Goal: Task Accomplishment & Management: Complete application form

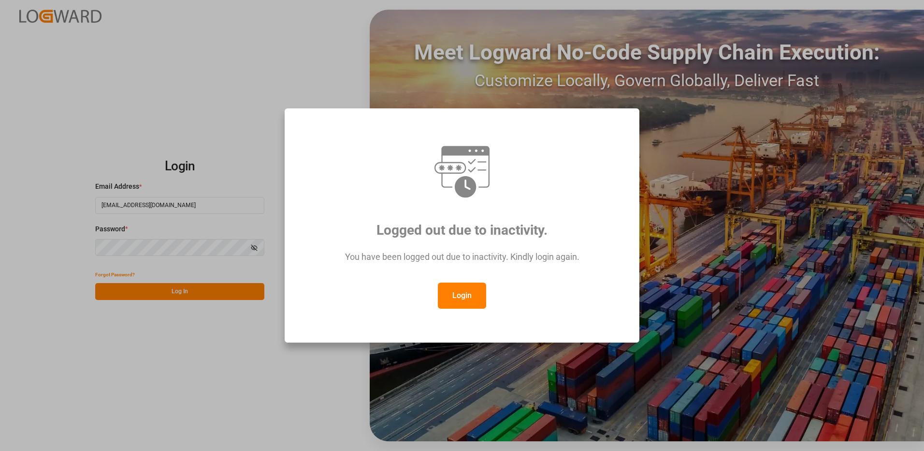
click at [464, 296] on button "Login" at bounding box center [462, 295] width 48 height 26
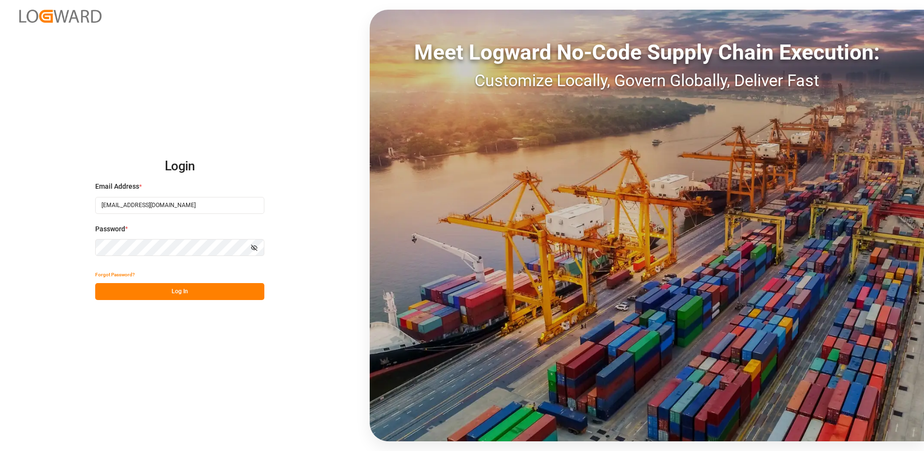
click at [160, 292] on button "Log In" at bounding box center [179, 291] width 169 height 17
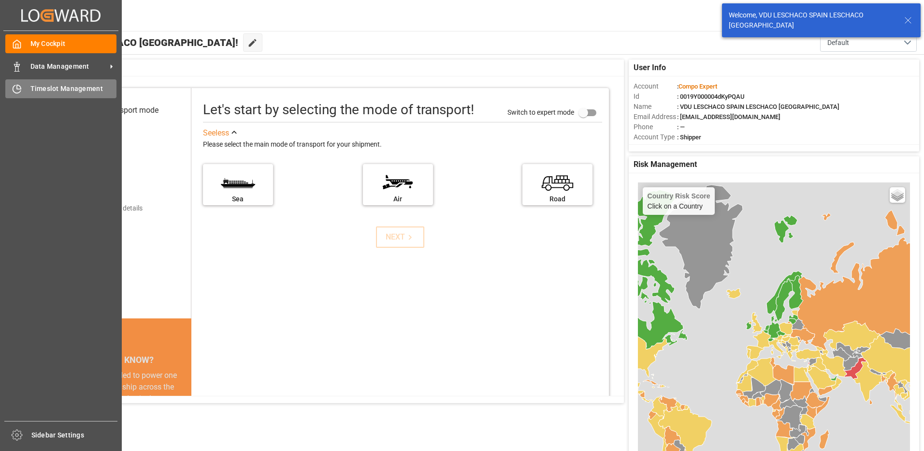
click at [24, 88] on div "Timeslot Management Timeslot Management" at bounding box center [60, 88] width 111 height 19
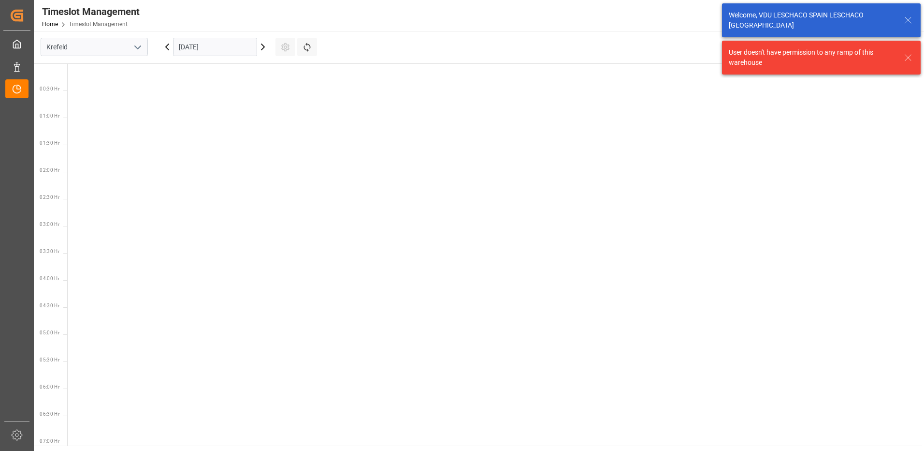
scroll to position [772, 0]
click at [132, 50] on button "open menu" at bounding box center [137, 47] width 15 height 15
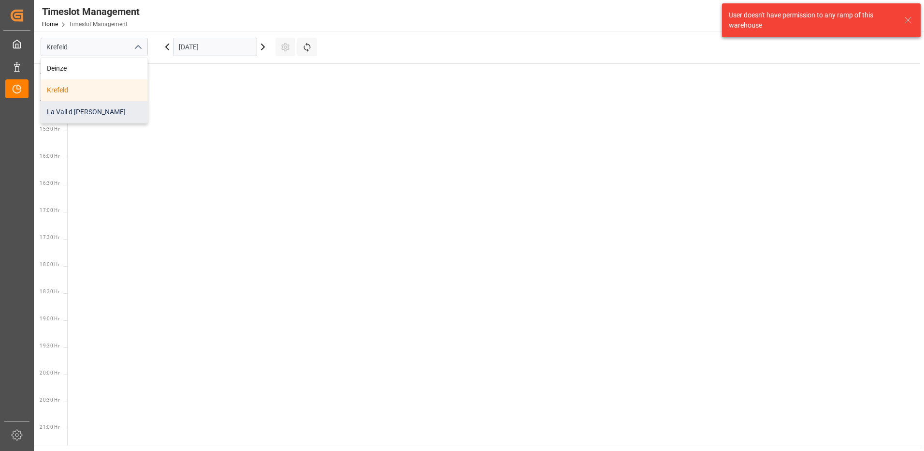
click at [80, 113] on div "La Vall d [PERSON_NAME]" at bounding box center [94, 112] width 106 height 22
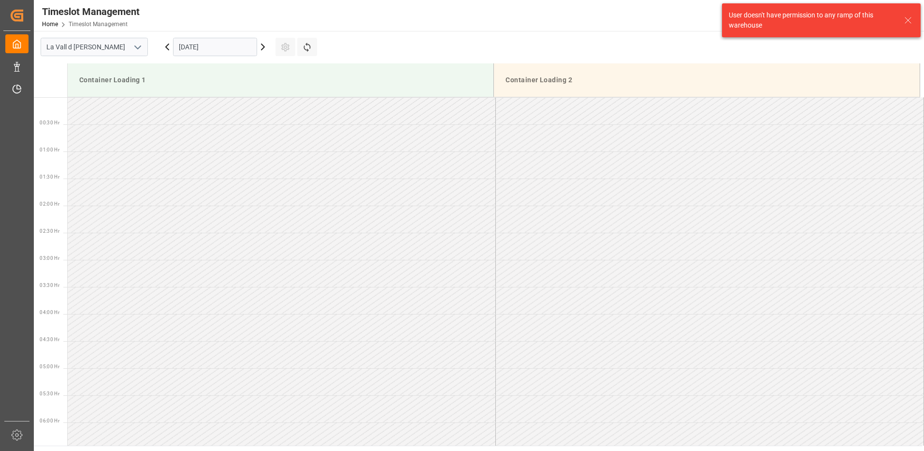
scroll to position [806, 0]
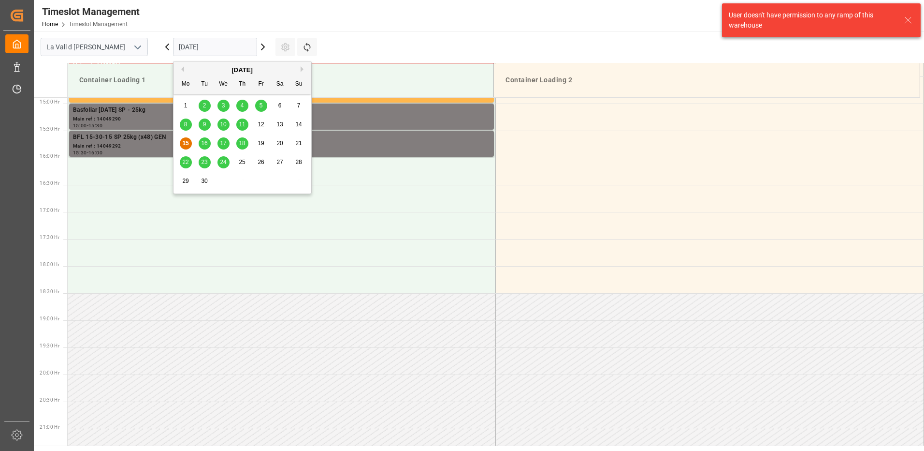
click at [209, 53] on input "[DATE]" at bounding box center [215, 47] width 84 height 18
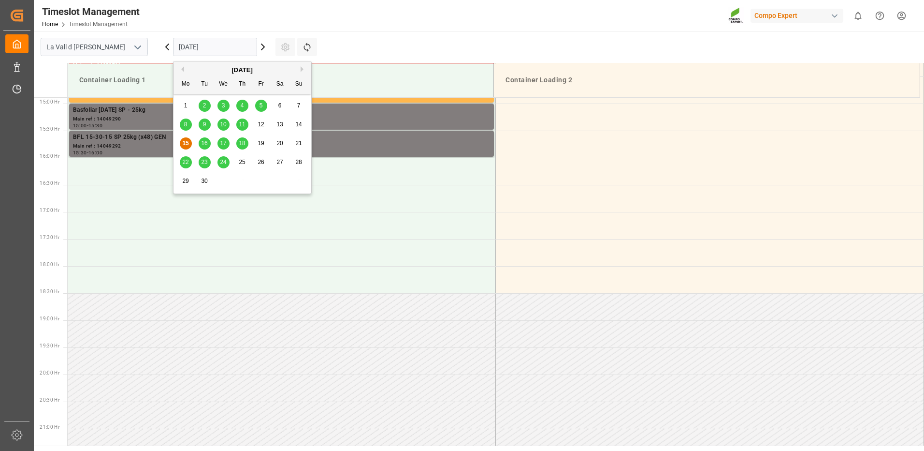
click at [205, 146] on span "16" at bounding box center [204, 143] width 6 height 7
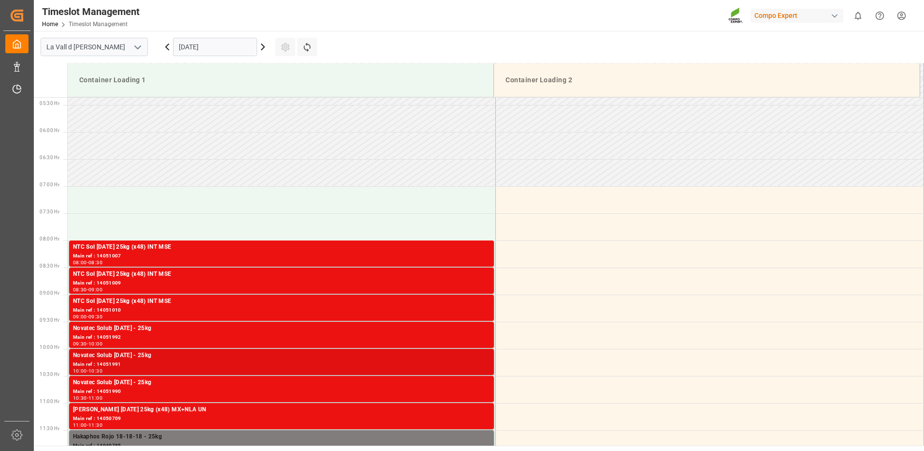
scroll to position [435, 0]
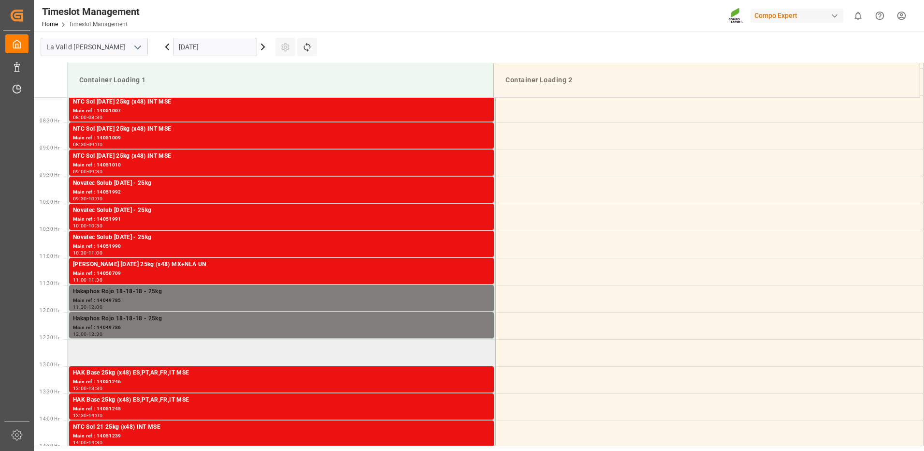
click at [165, 348] on td at bounding box center [282, 352] width 428 height 27
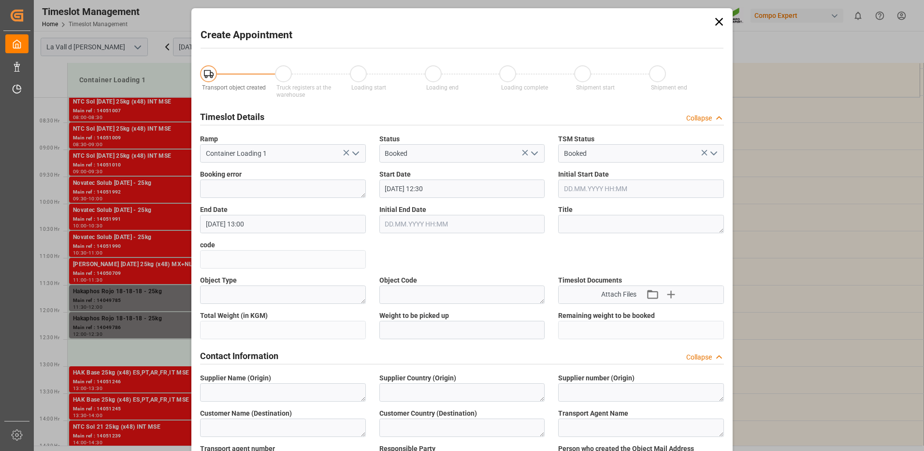
type input "[DATE] 12:30"
type input "[DATE] 13:00"
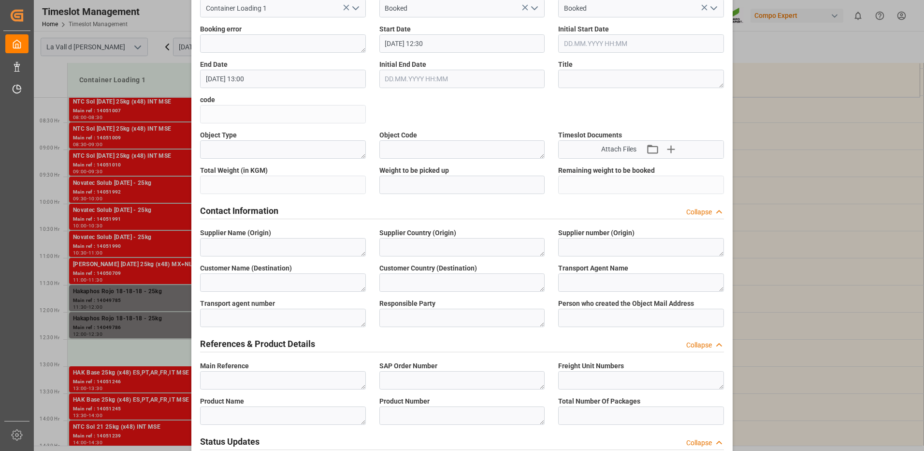
click at [154, 356] on div "Create Appointment Transport object created Truck registers at the warehouse Lo…" at bounding box center [462, 225] width 924 height 451
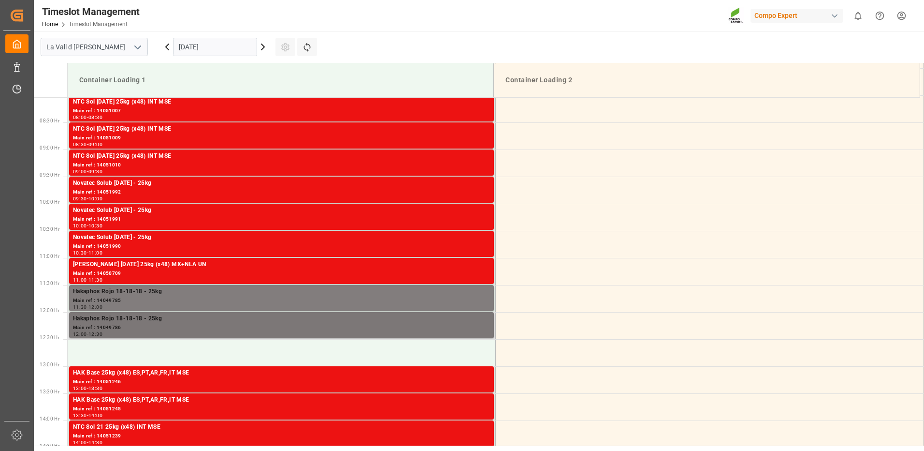
scroll to position [580, 0]
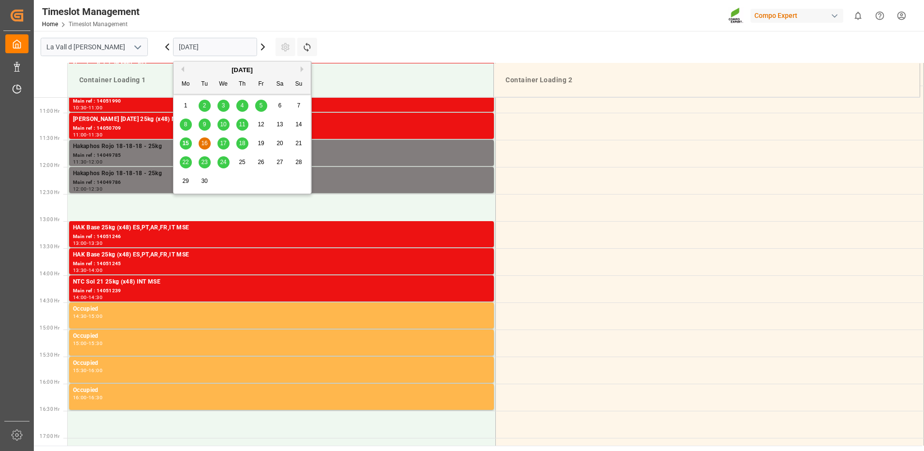
click at [202, 50] on input "[DATE]" at bounding box center [215, 47] width 84 height 18
click at [204, 47] on input "[DATE]" at bounding box center [215, 47] width 84 height 18
click at [384, 212] on td at bounding box center [282, 207] width 428 height 27
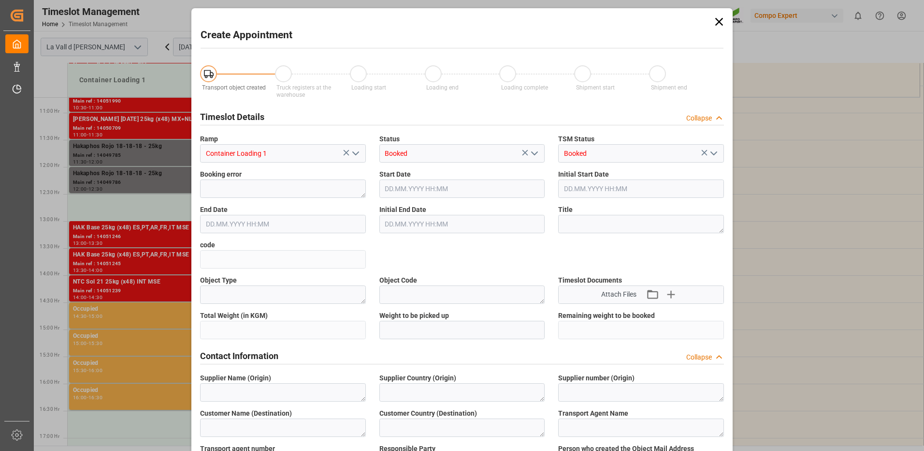
type input "[DATE] 12:30"
type input "[DATE] 13:00"
click at [803, 84] on div "Create Appointment Transport object created Truck registers at the warehouse Lo…" at bounding box center [462, 225] width 924 height 451
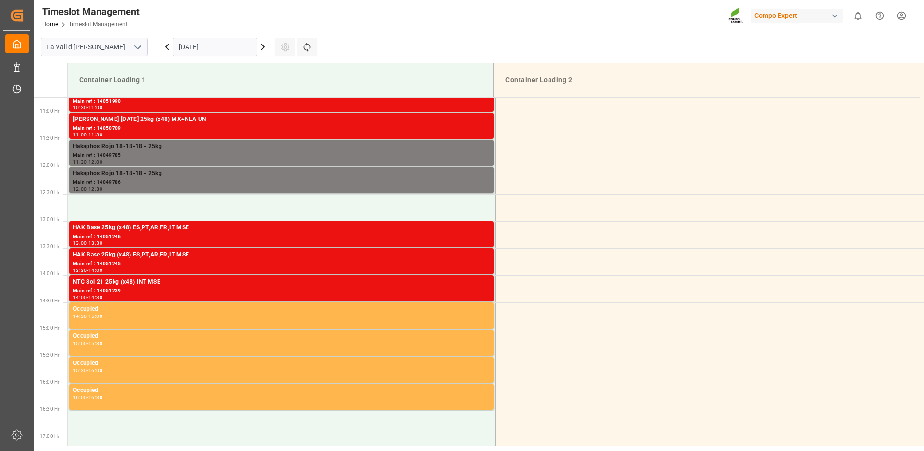
click at [199, 43] on input "[DATE]" at bounding box center [215, 47] width 84 height 18
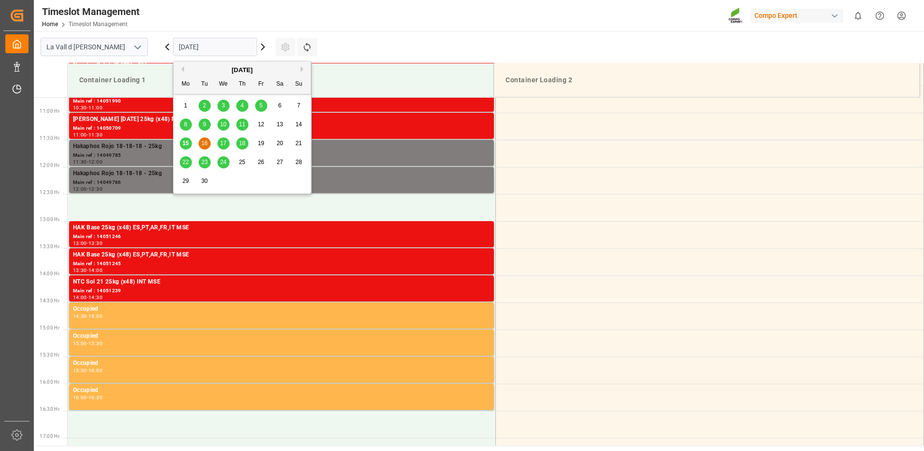
click at [222, 141] on span "17" at bounding box center [223, 143] width 6 height 7
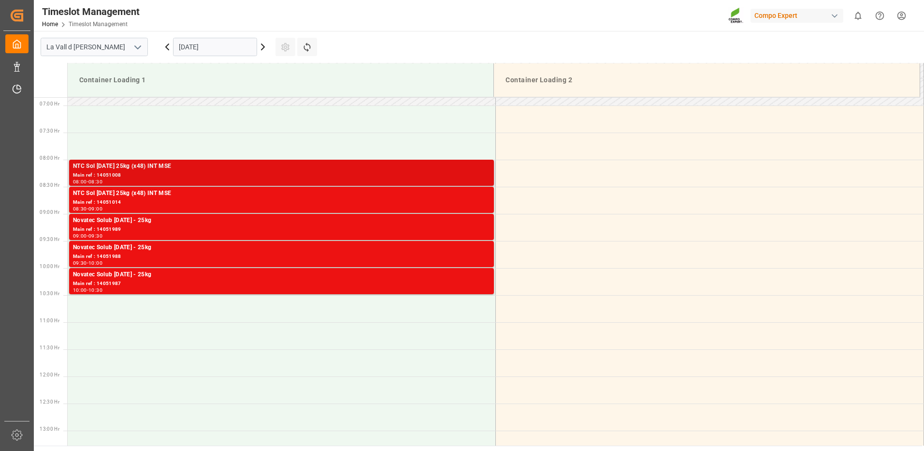
scroll to position [274, 0]
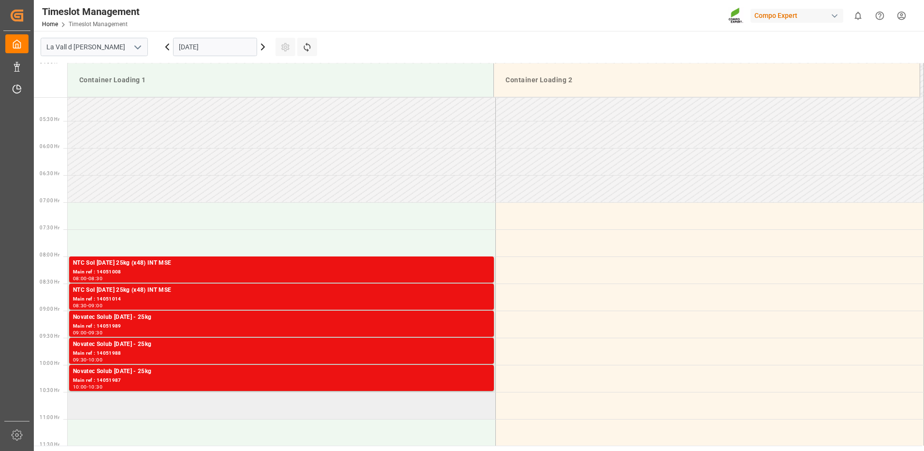
click at [152, 404] on td at bounding box center [282, 405] width 428 height 27
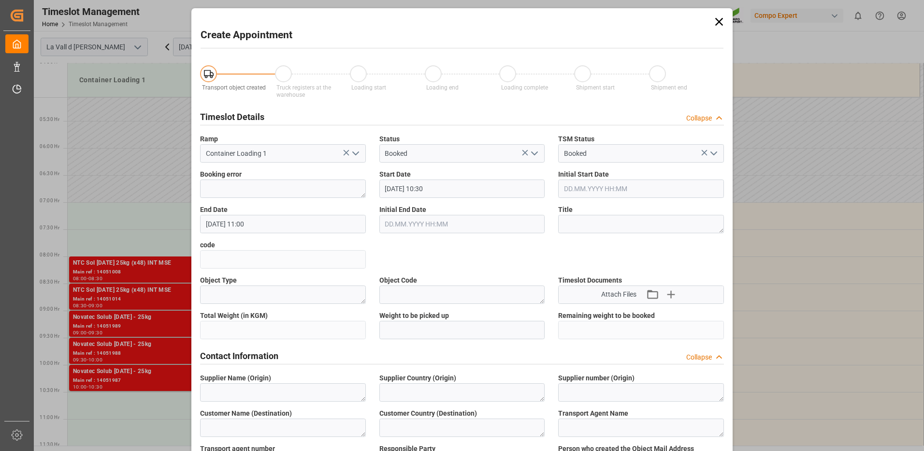
click at [774, 132] on div "Create Appointment Transport object created Truck registers at the warehouse Lo…" at bounding box center [462, 225] width 924 height 451
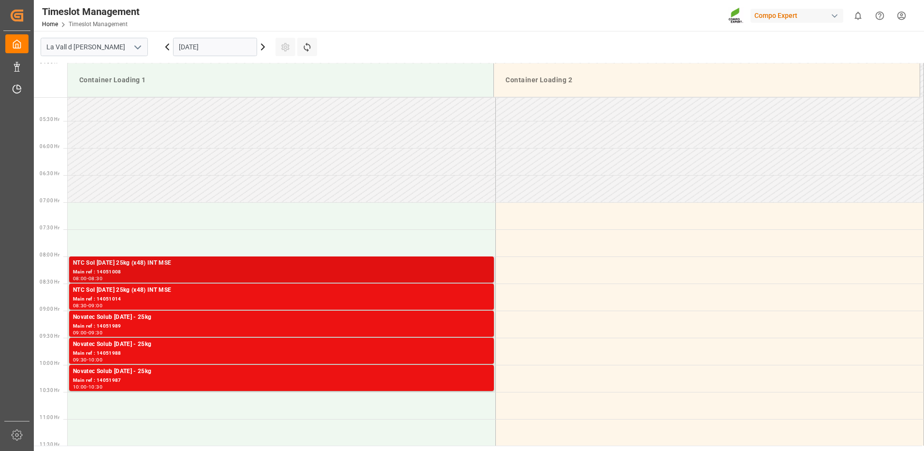
click at [357, 274] on div "Main ref : 14051008" at bounding box center [281, 272] width 417 height 8
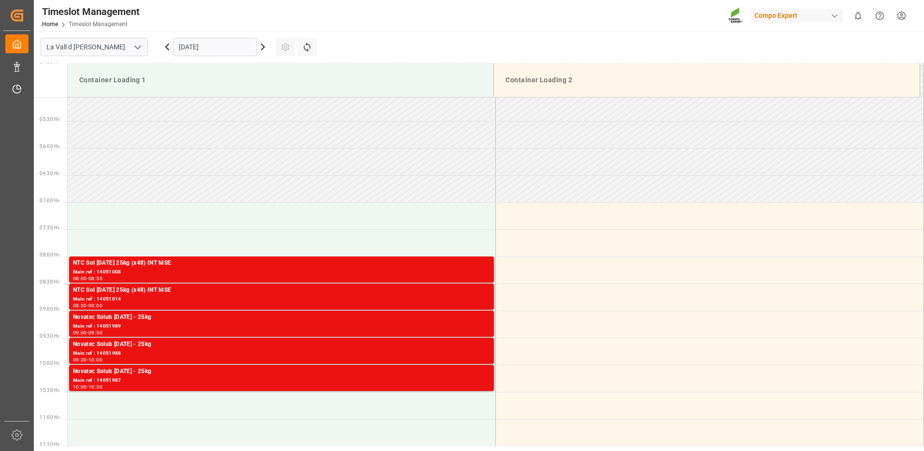
click at [366, 298] on div "Main ref : 14051014" at bounding box center [281, 299] width 417 height 8
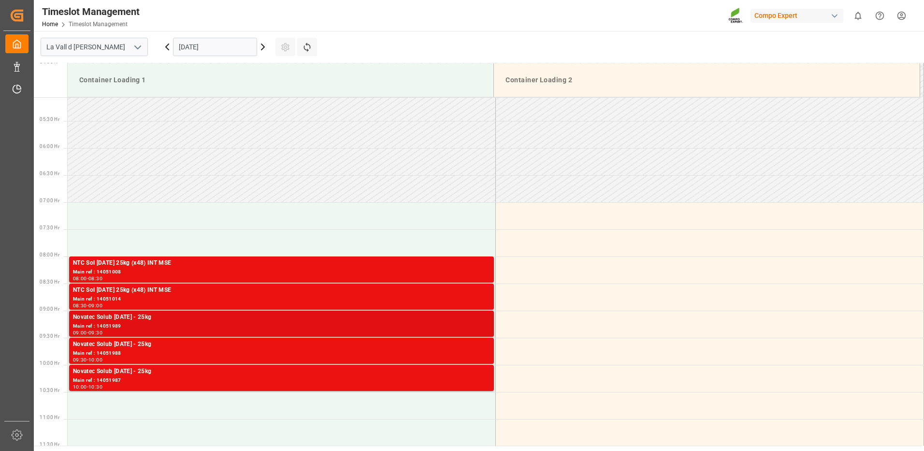
click at [376, 326] on div "Main ref : 14051989" at bounding box center [281, 326] width 417 height 8
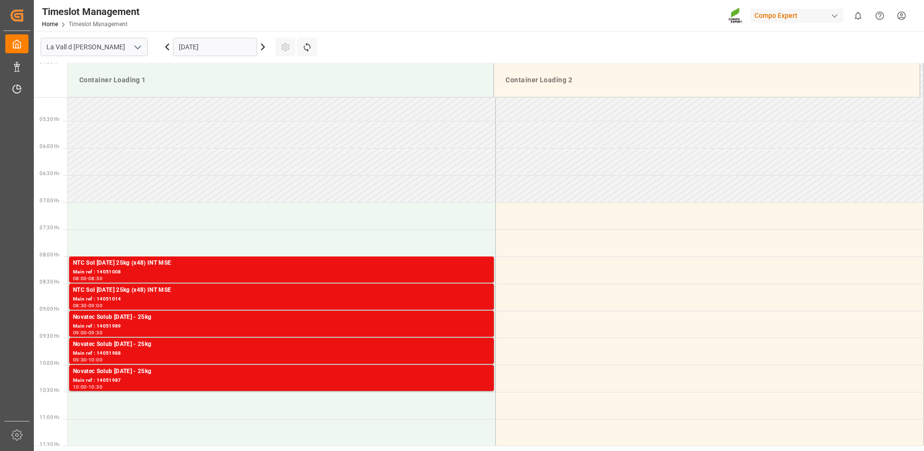
click at [394, 352] on div "Main ref : 14051988" at bounding box center [281, 353] width 417 height 8
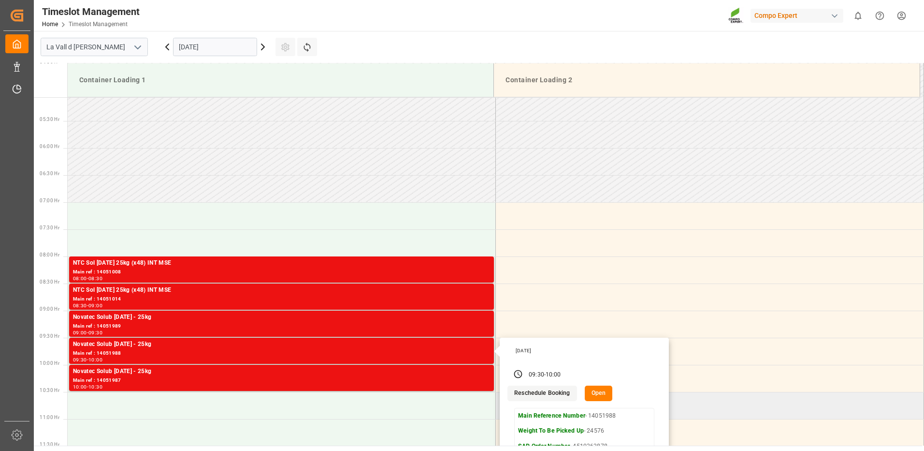
scroll to position [371, 0]
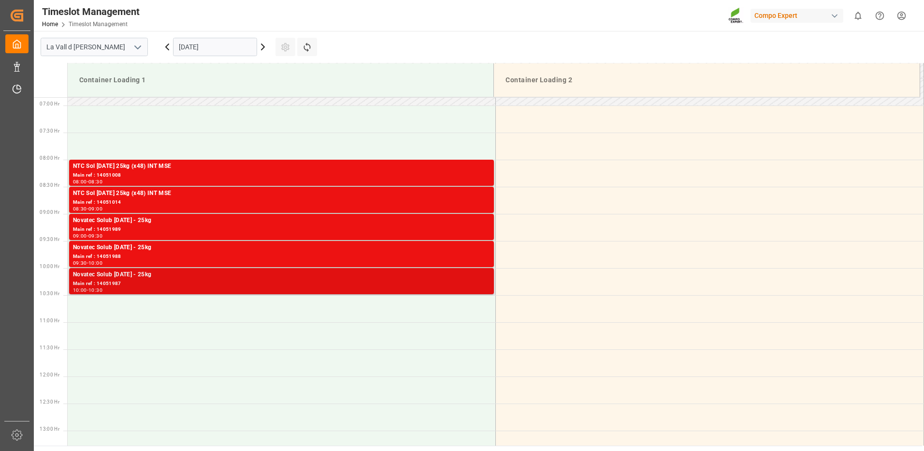
click at [462, 278] on div "Novatec Solub [DATE] - 25kg" at bounding box center [281, 275] width 417 height 10
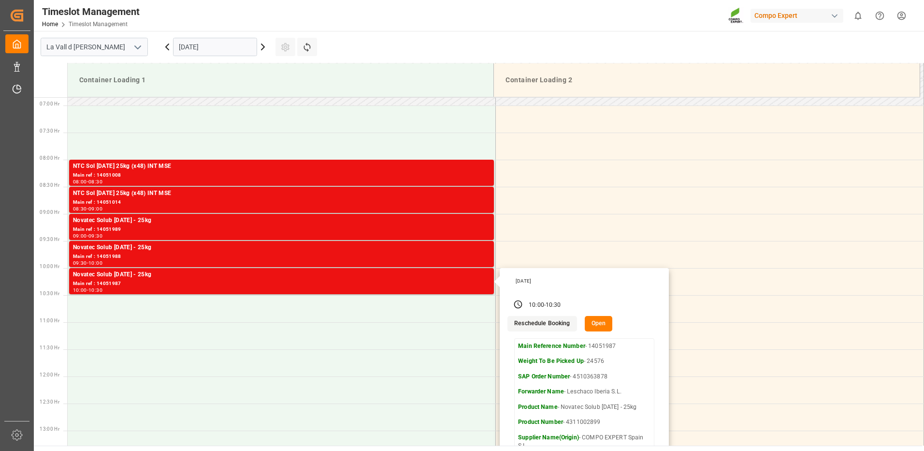
click at [182, 49] on input "[DATE]" at bounding box center [215, 47] width 84 height 18
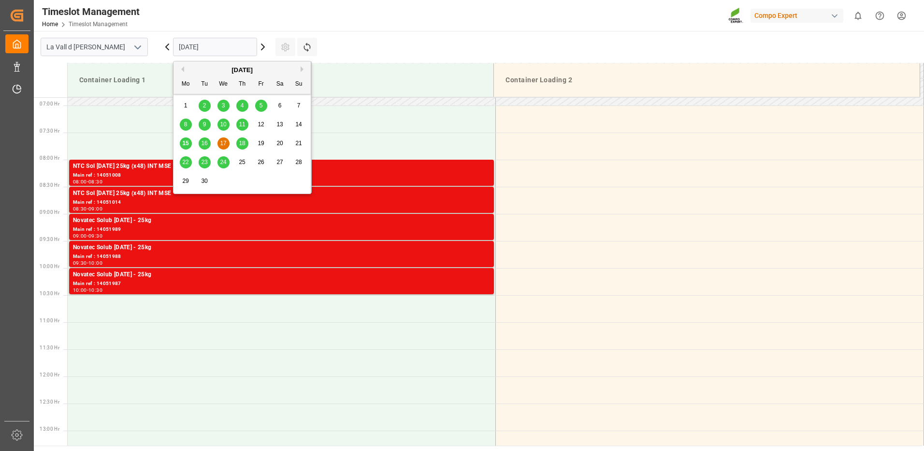
click at [205, 146] on span "16" at bounding box center [204, 143] width 6 height 7
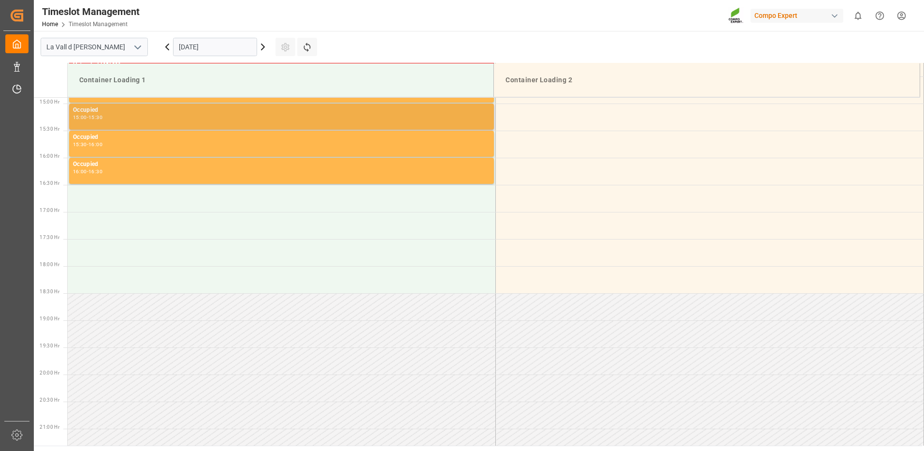
scroll to position [661, 0]
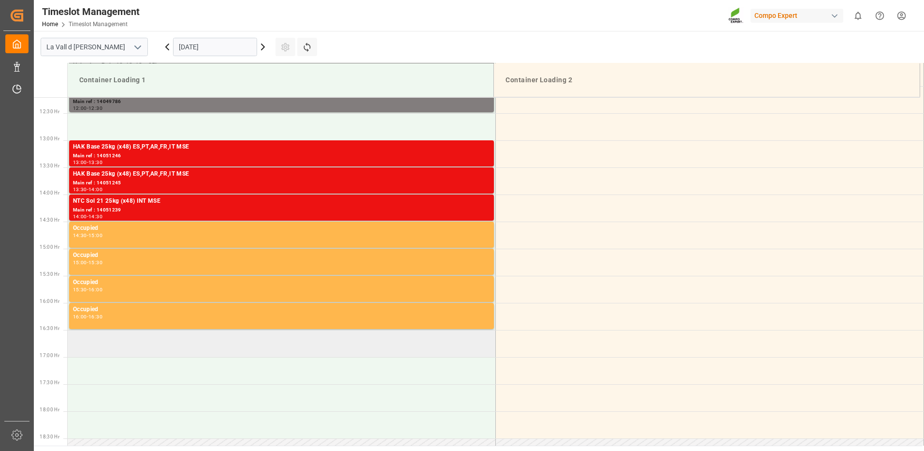
click at [164, 352] on td at bounding box center [282, 343] width 428 height 27
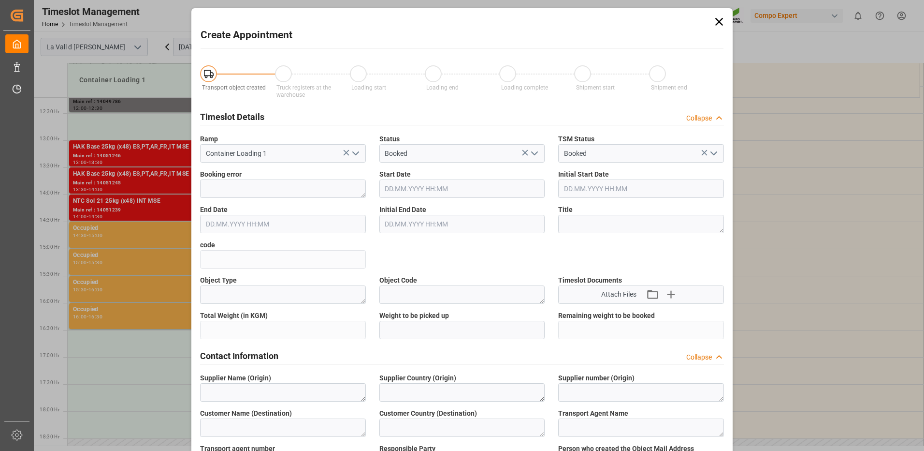
type input "[DATE] 16:30"
type input "[DATE] 17:00"
click at [724, 21] on icon at bounding box center [720, 22] width 14 height 14
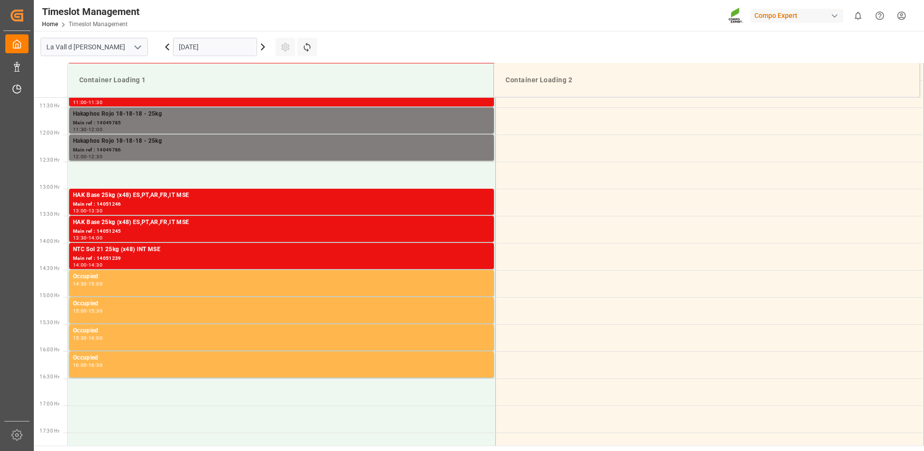
scroll to position [371, 0]
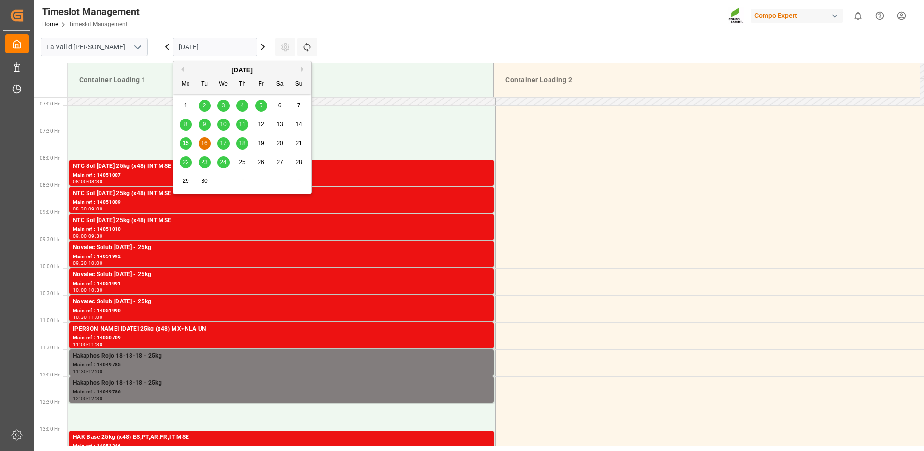
click at [211, 41] on input "[DATE]" at bounding box center [215, 47] width 84 height 18
click at [224, 145] on span "17" at bounding box center [223, 143] width 6 height 7
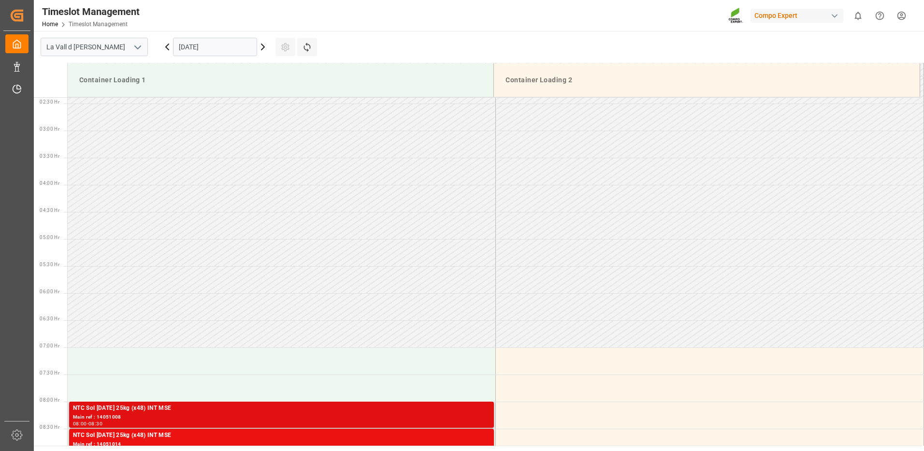
scroll to position [322, 0]
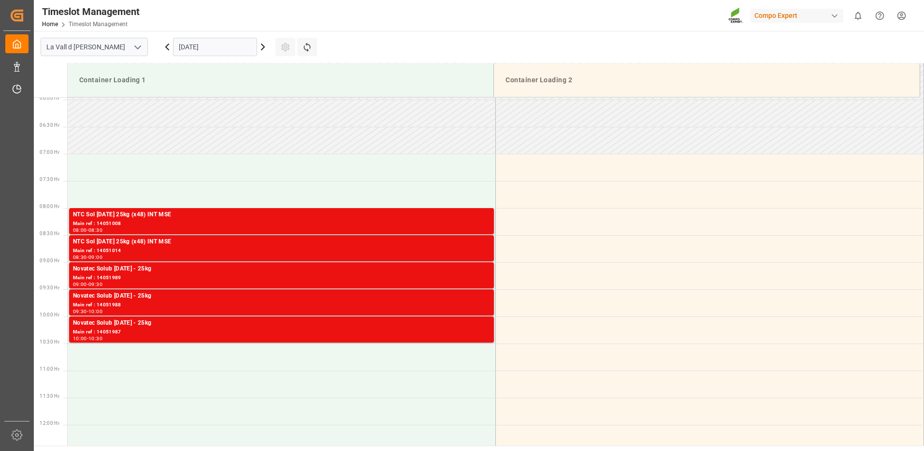
click at [209, 50] on input "[DATE]" at bounding box center [215, 47] width 84 height 18
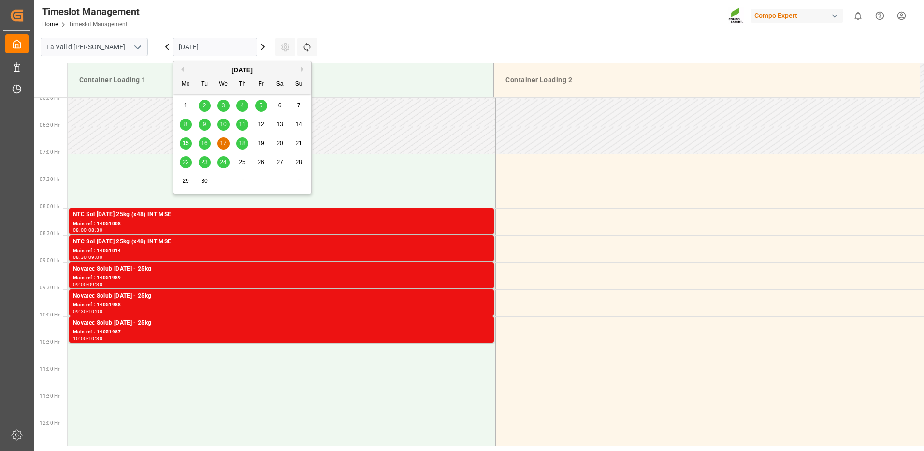
click at [204, 145] on span "16" at bounding box center [204, 143] width 6 height 7
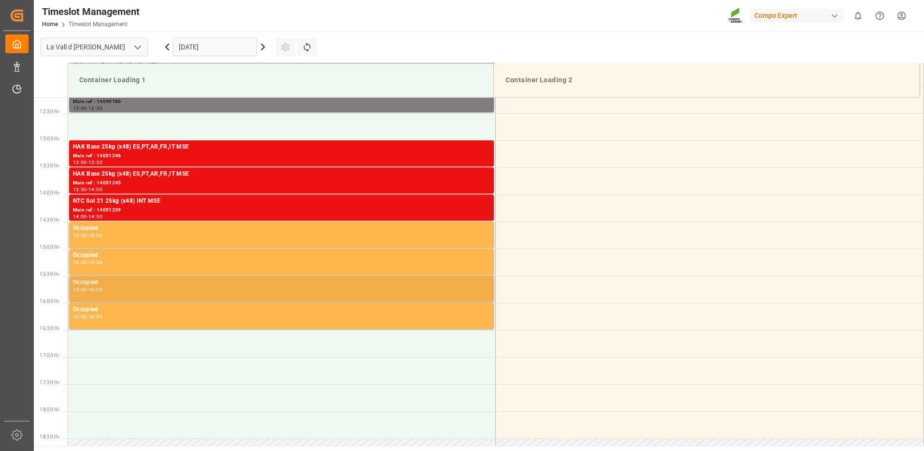
scroll to position [468, 0]
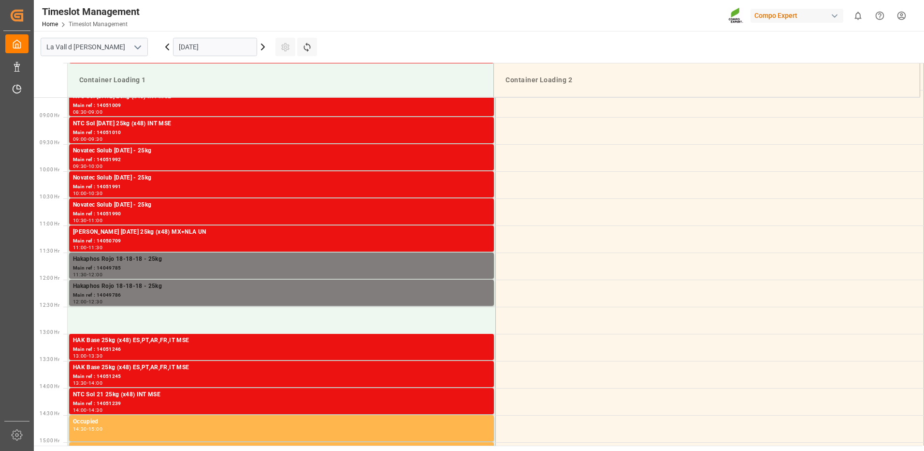
click at [208, 49] on input "[DATE]" at bounding box center [215, 47] width 84 height 18
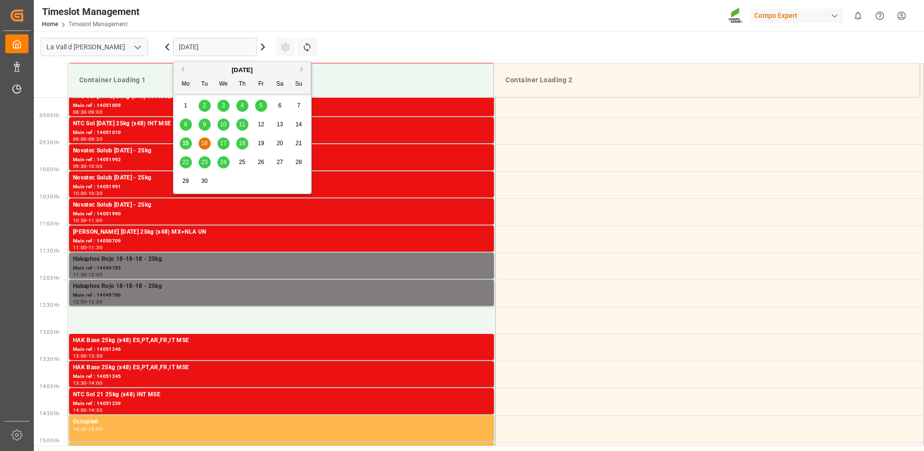
click at [224, 141] on span "17" at bounding box center [223, 143] width 6 height 7
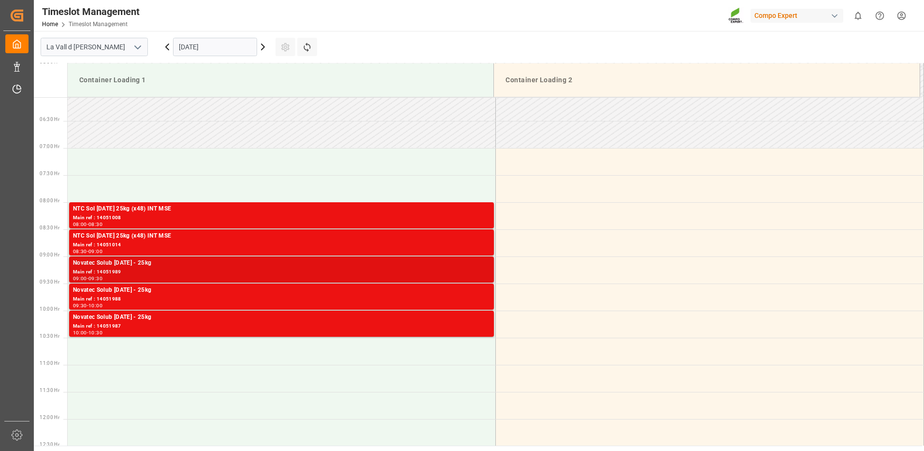
scroll to position [377, 0]
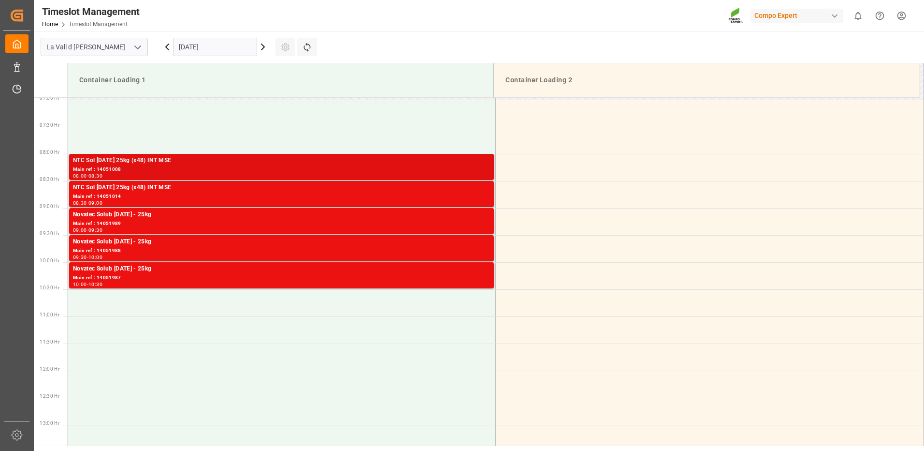
click at [464, 161] on div "NTC Sol [DATE] 25kg (x48) INT MSE" at bounding box center [281, 161] width 417 height 10
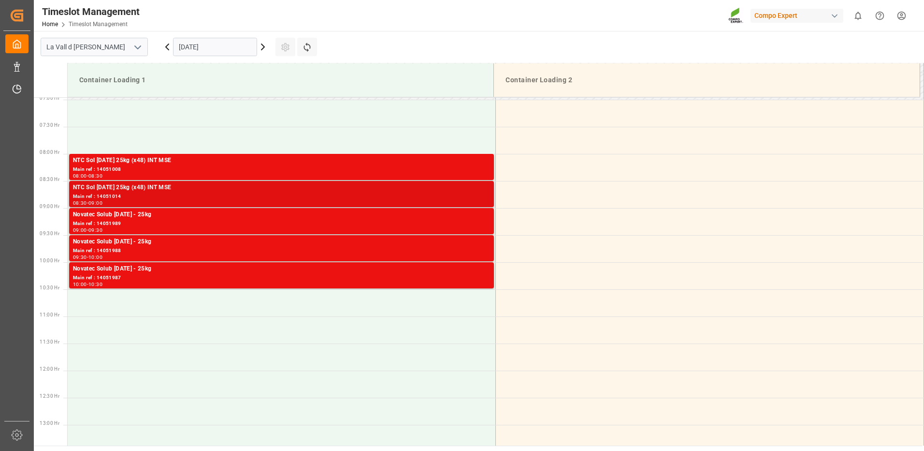
click at [462, 185] on div "NTC Sol [DATE] 25kg (x48) INT MSE" at bounding box center [281, 188] width 417 height 10
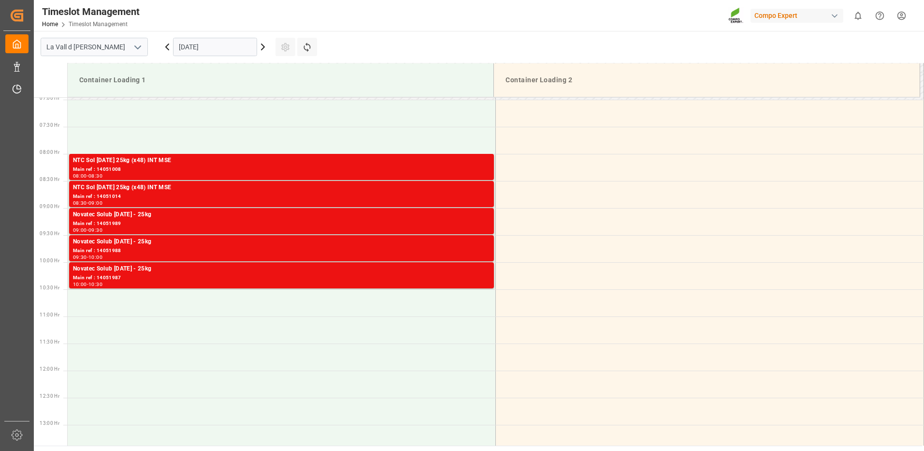
click at [469, 227] on div "Main ref : 14051989" at bounding box center [281, 224] width 417 height 8
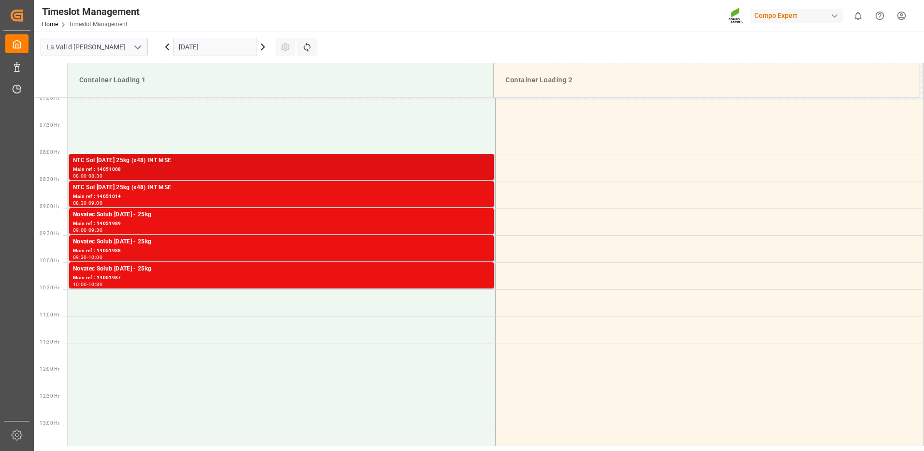
click at [471, 172] on div "Main ref : 14051008" at bounding box center [281, 169] width 417 height 8
click at [471, 171] on div "Main ref : 14051008" at bounding box center [281, 169] width 417 height 8
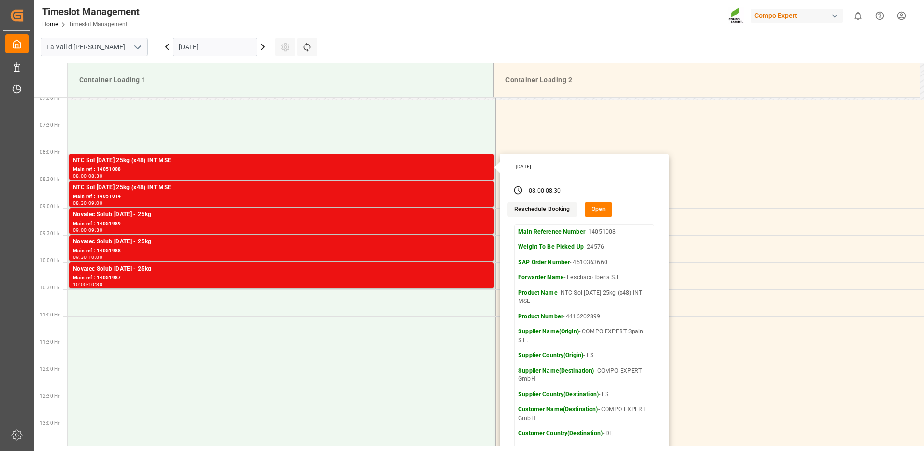
click at [595, 206] on button "Open" at bounding box center [599, 209] width 28 height 15
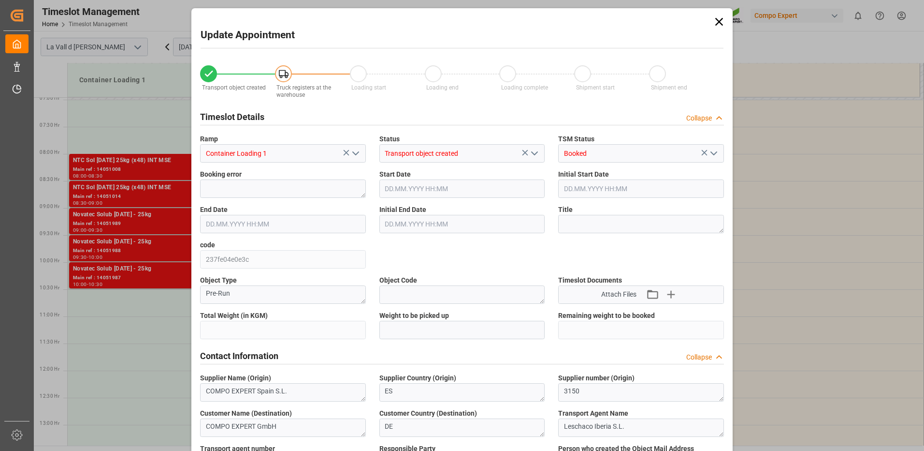
type input "24576"
type input "160"
type input "[DATE] 08:00"
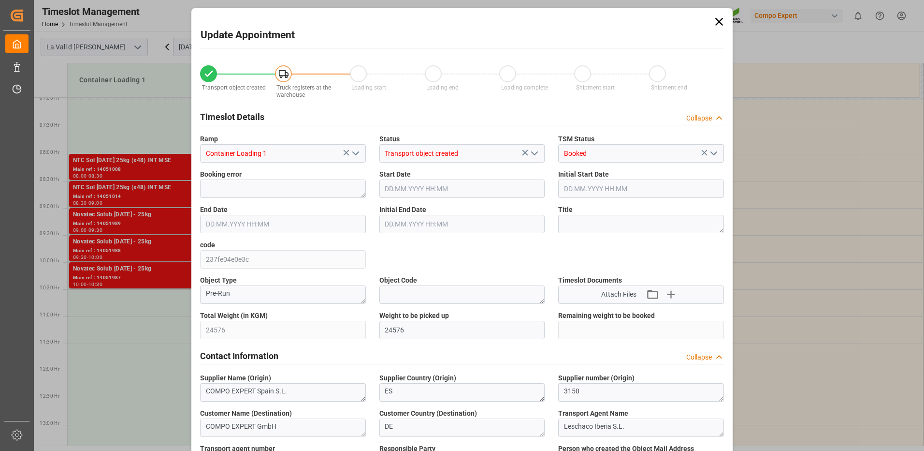
type input "[DATE] 08:30"
type input "[DATE] 15:02"
type input "[DATE] 16:41"
click at [719, 20] on icon at bounding box center [720, 22] width 8 height 8
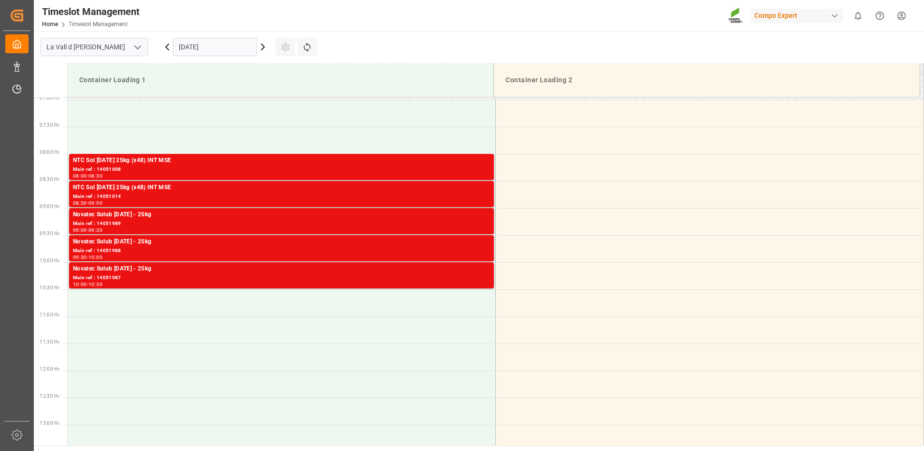
click at [193, 49] on input "[DATE]" at bounding box center [215, 47] width 84 height 18
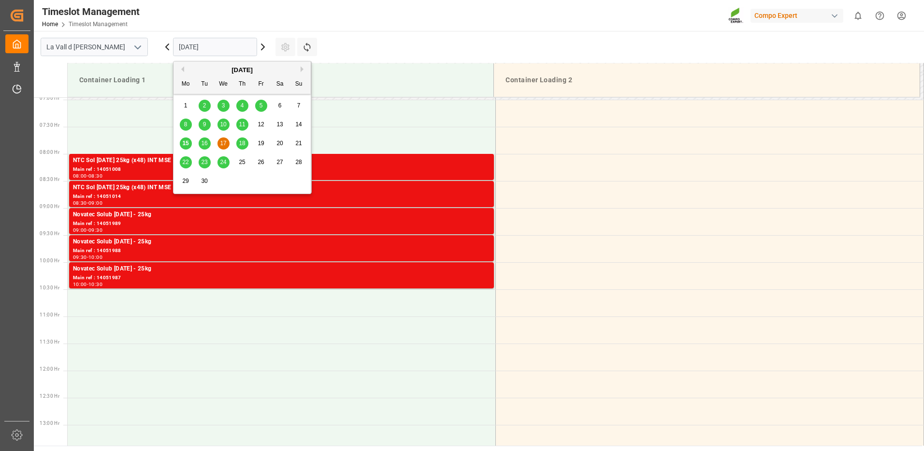
click at [205, 145] on span "16" at bounding box center [204, 143] width 6 height 7
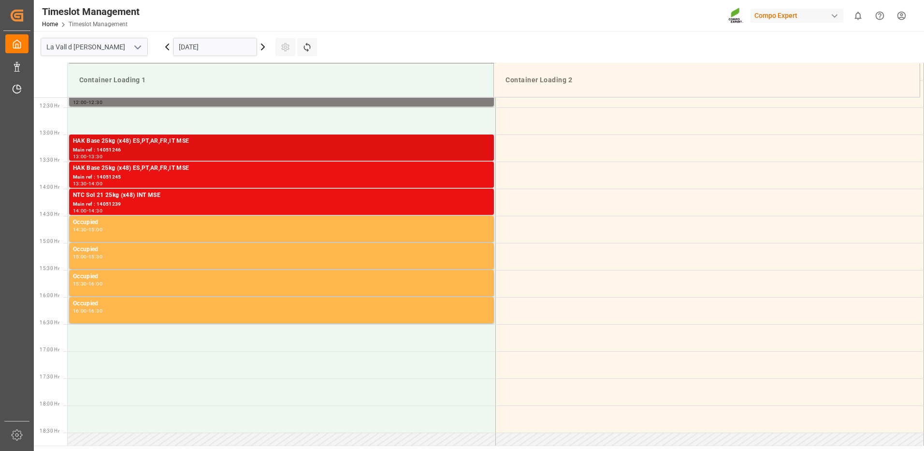
scroll to position [618, 0]
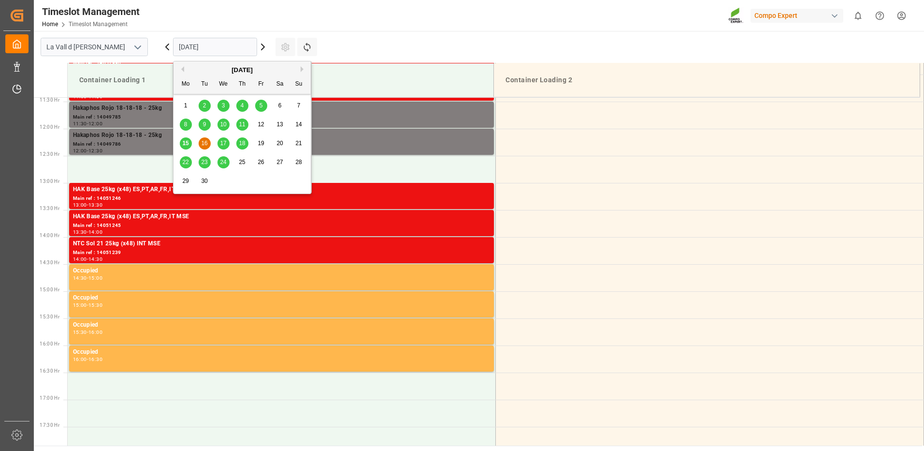
click at [210, 50] on input "[DATE]" at bounding box center [215, 47] width 84 height 18
click at [221, 143] on span "17" at bounding box center [223, 143] width 6 height 7
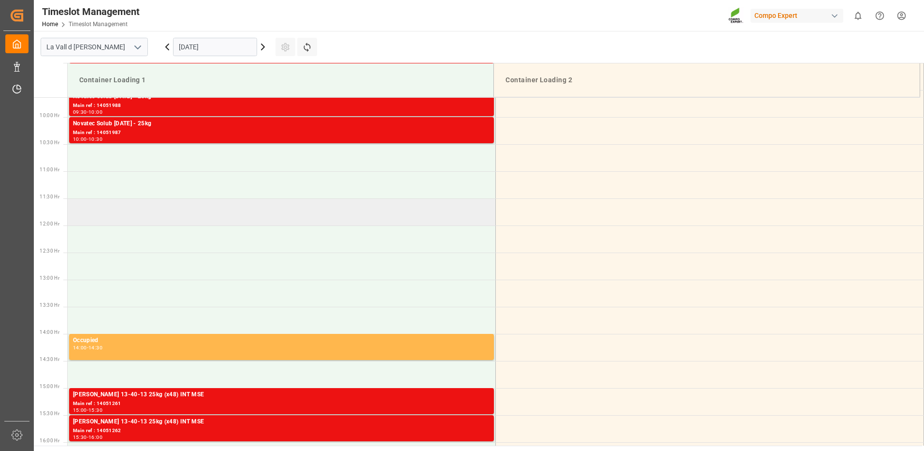
scroll to position [328, 0]
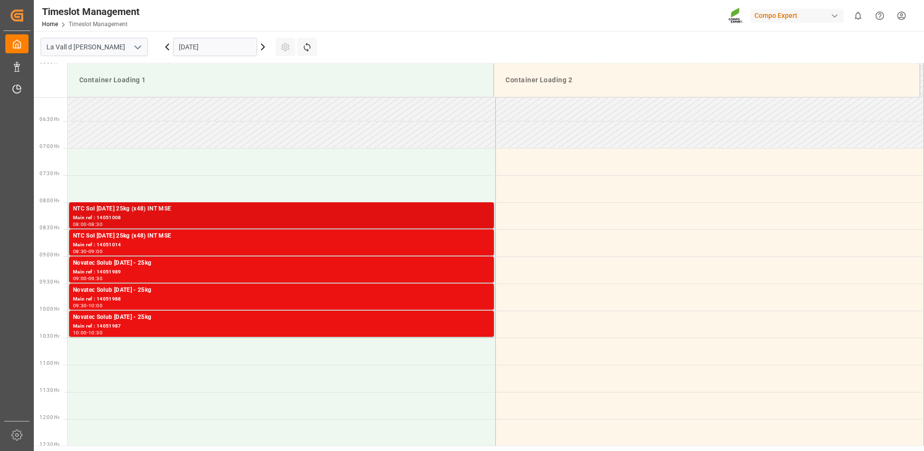
click at [480, 215] on div "Main ref : 14051008" at bounding box center [281, 218] width 417 height 8
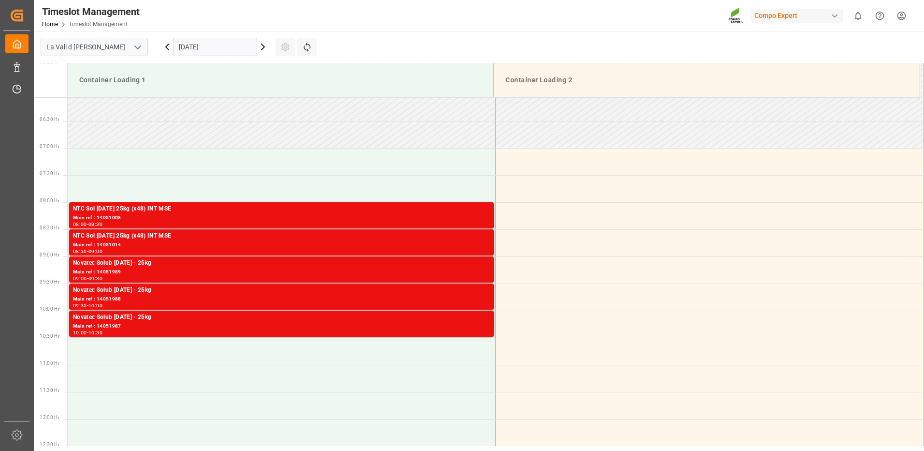
click at [480, 215] on div "Main ref : 14051008" at bounding box center [281, 218] width 417 height 8
click at [482, 243] on div "Main ref : 14051014" at bounding box center [281, 245] width 417 height 8
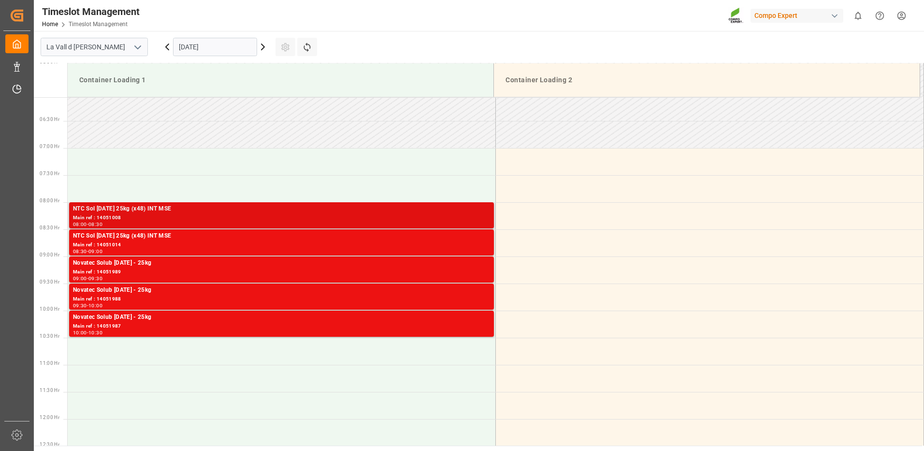
click at [481, 218] on div "Main ref : 14051008" at bounding box center [281, 218] width 417 height 8
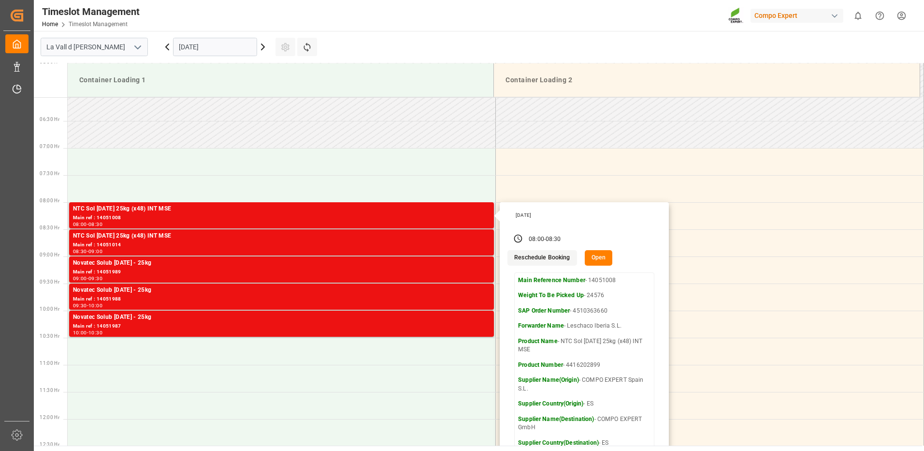
click at [602, 259] on button "Open" at bounding box center [599, 257] width 28 height 15
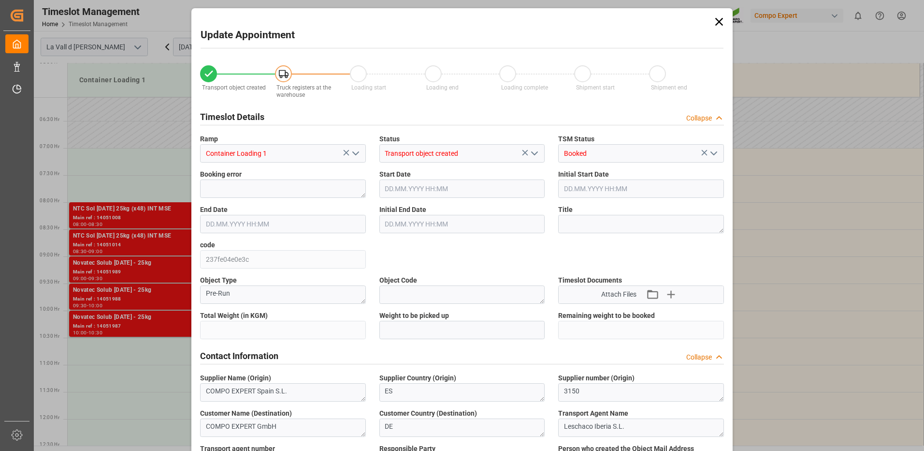
type input "24576"
type input "160"
type input "[DATE] 08:00"
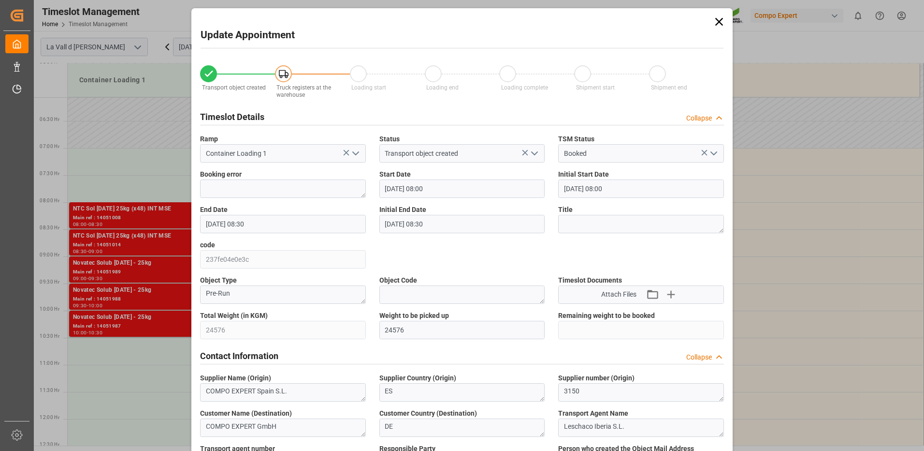
type input "[DATE] 08:30"
type input "[DATE] 15:02"
type input "[DATE] 16:41"
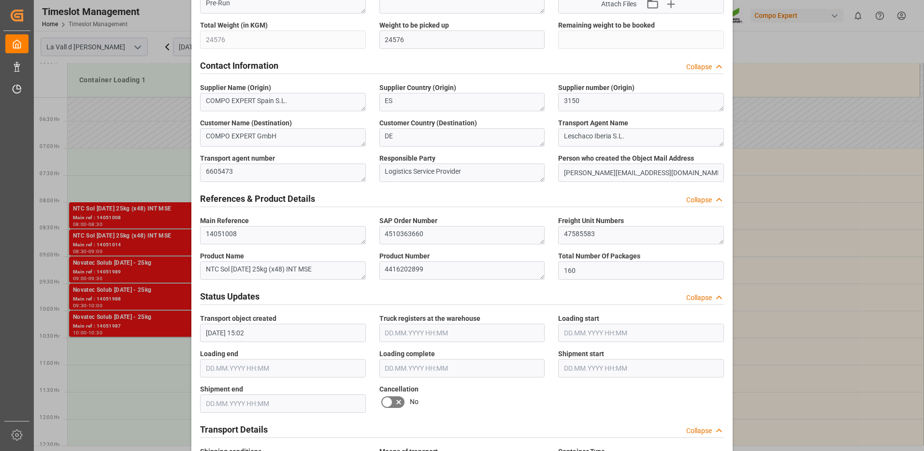
scroll to position [48, 0]
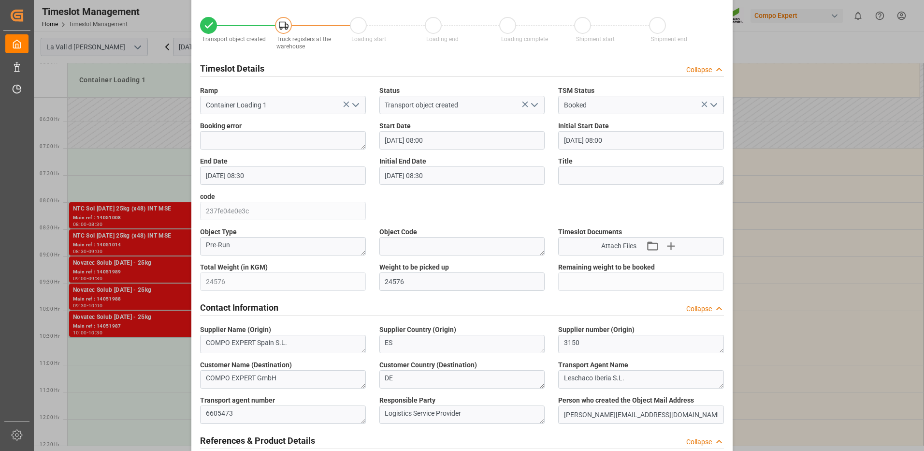
click at [413, 137] on input "[DATE] 08:00" at bounding box center [463, 140] width 166 height 18
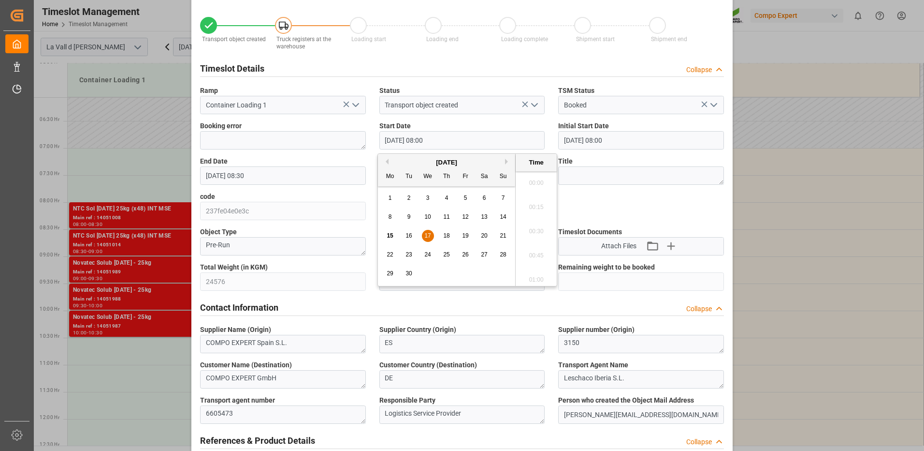
scroll to position [729, 0]
click at [409, 233] on span "16" at bounding box center [409, 235] width 6 height 7
click at [537, 233] on li "12:30" at bounding box center [536, 228] width 41 height 24
type input "[DATE] 12:30"
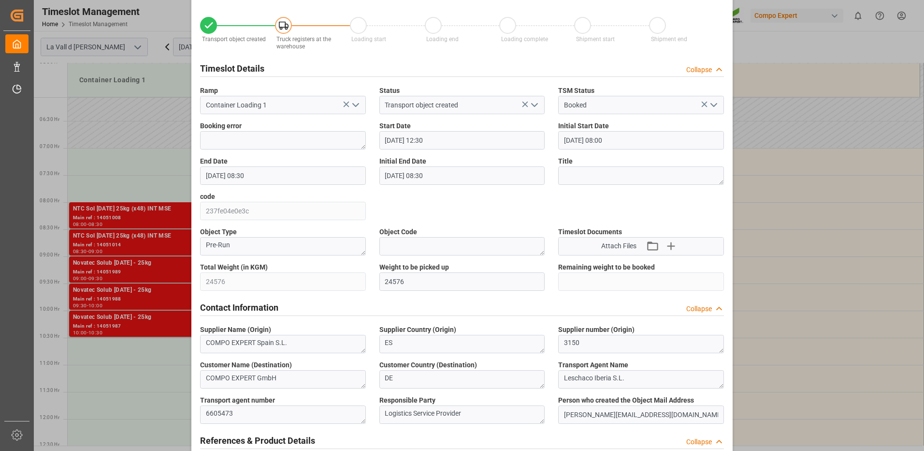
click at [264, 176] on input "[DATE] 08:30" at bounding box center [283, 175] width 166 height 18
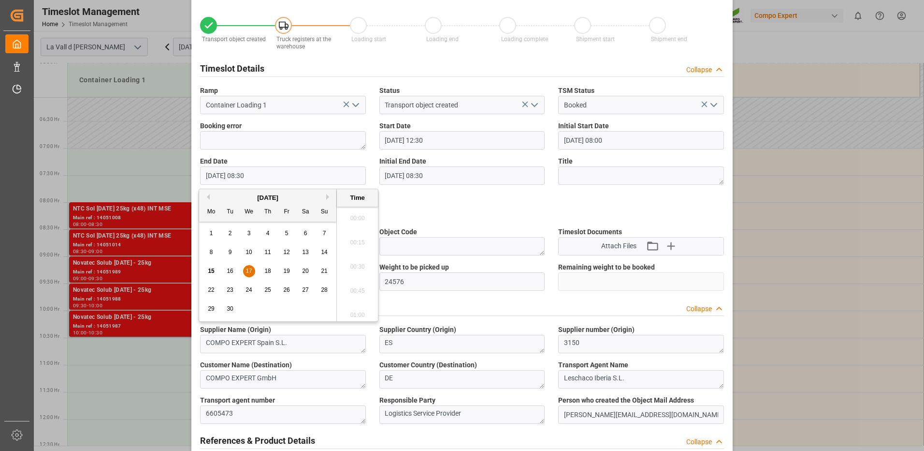
scroll to position [777, 0]
drag, startPoint x: 227, startPoint y: 269, endPoint x: 244, endPoint y: 266, distance: 17.1
click at [228, 269] on span "16" at bounding box center [230, 270] width 6 height 7
click at [351, 260] on li "13:00" at bounding box center [357, 263] width 41 height 24
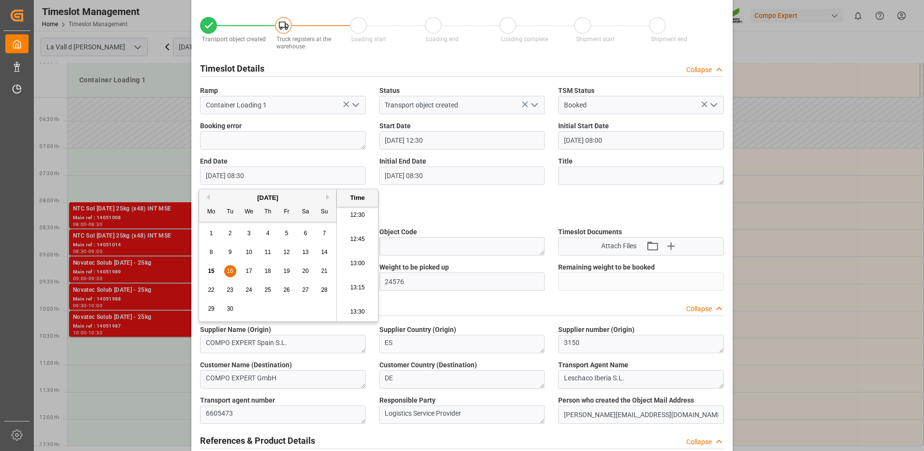
type input "[DATE] 13:00"
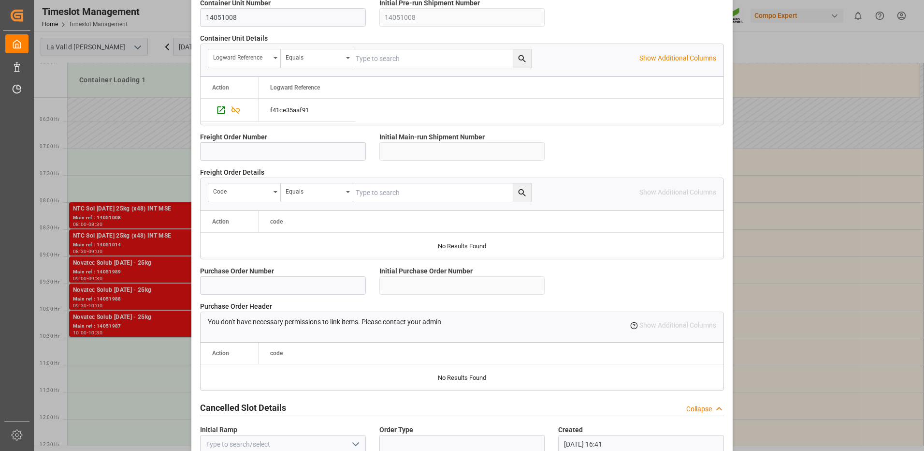
scroll to position [824, 0]
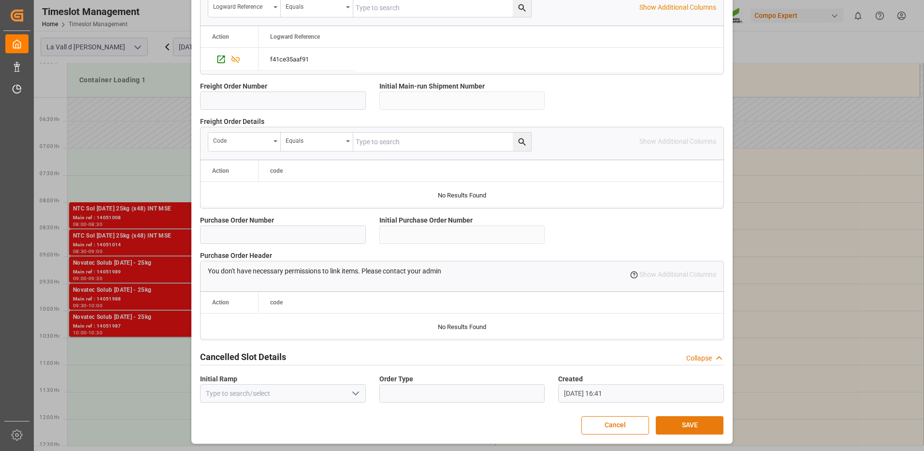
click at [703, 420] on button "SAVE" at bounding box center [690, 425] width 68 height 18
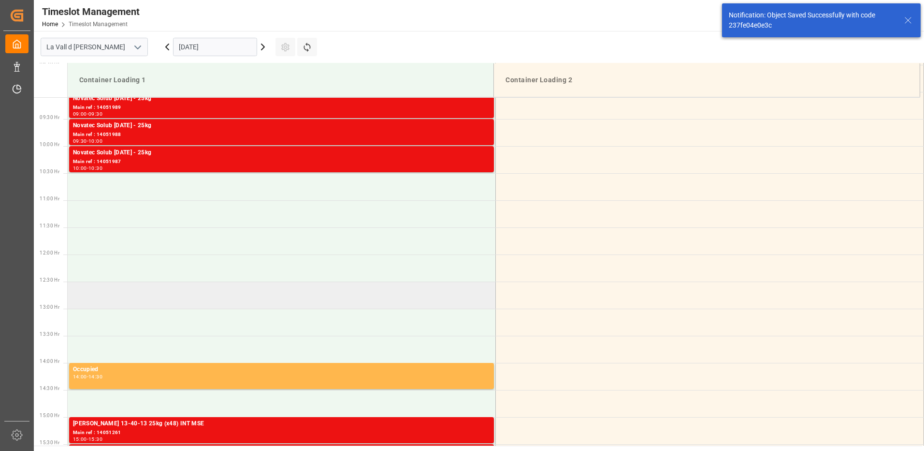
scroll to position [299, 0]
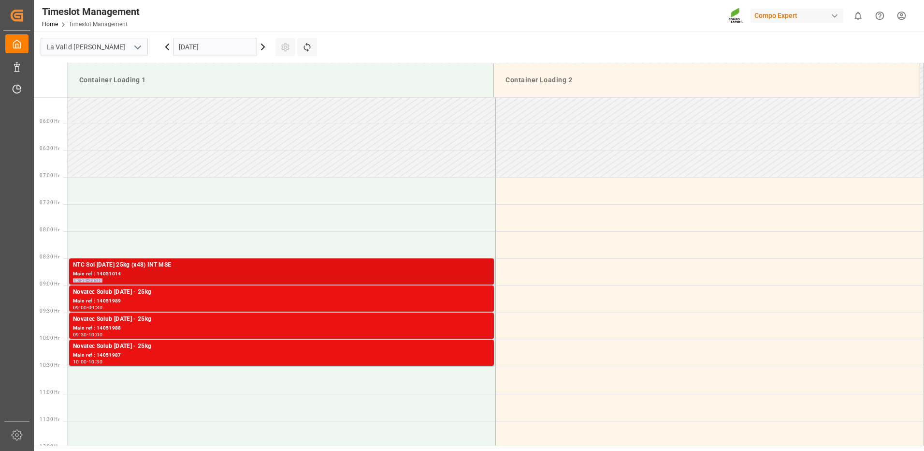
click at [438, 277] on div "NTC Sol [DATE] 25kg (x48) INT MSE Main ref : 14051014 08:30 - 09:00" at bounding box center [281, 271] width 417 height 22
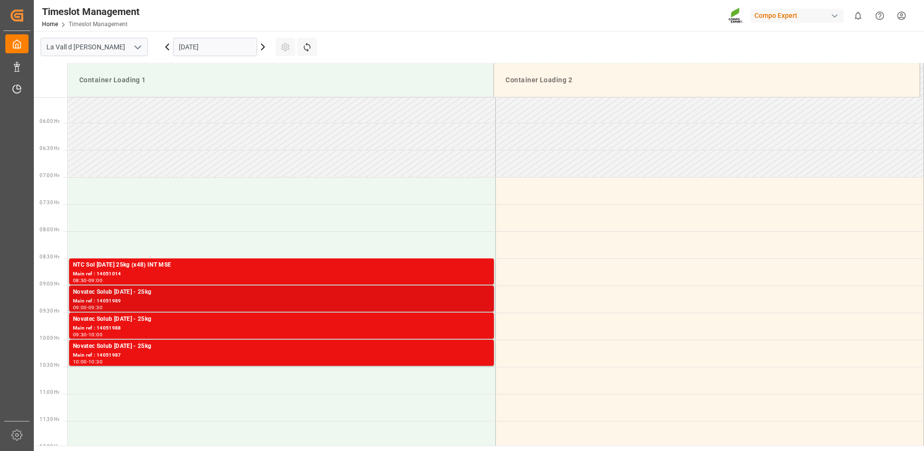
click at [457, 295] on div "Novatec Solub [DATE] - 25kg" at bounding box center [281, 292] width 417 height 10
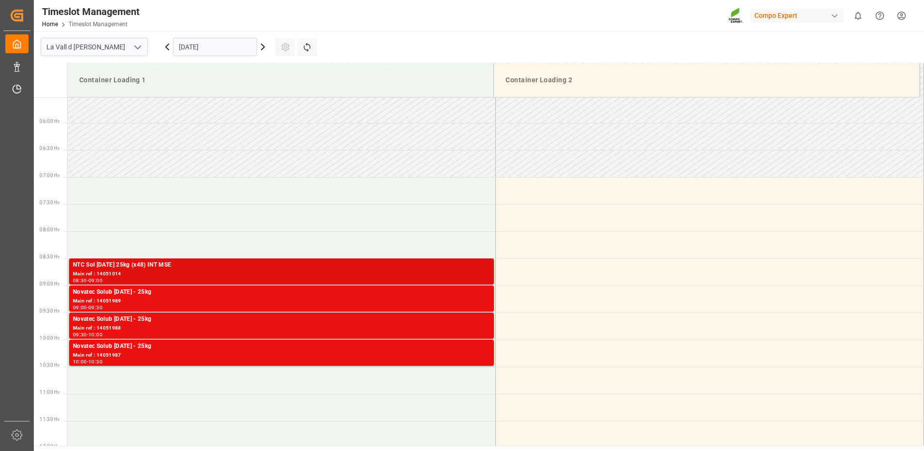
click at [478, 274] on div "Main ref : 14051014" at bounding box center [281, 274] width 417 height 8
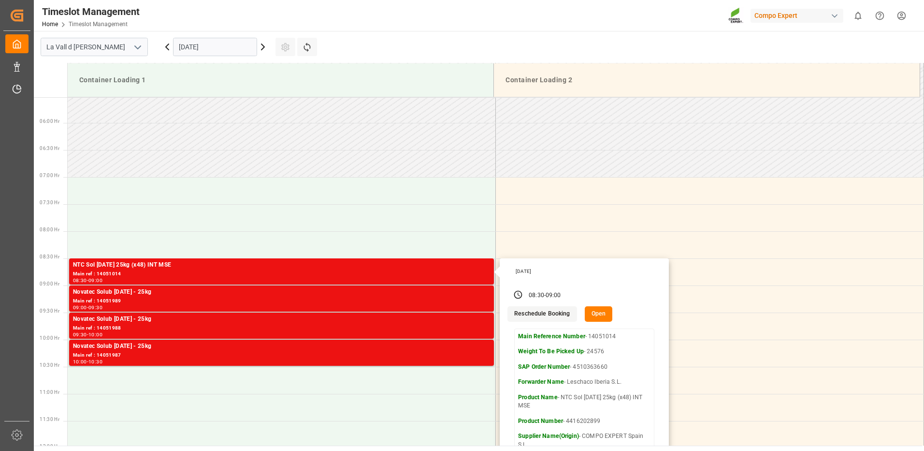
click at [601, 315] on button "Open" at bounding box center [599, 313] width 28 height 15
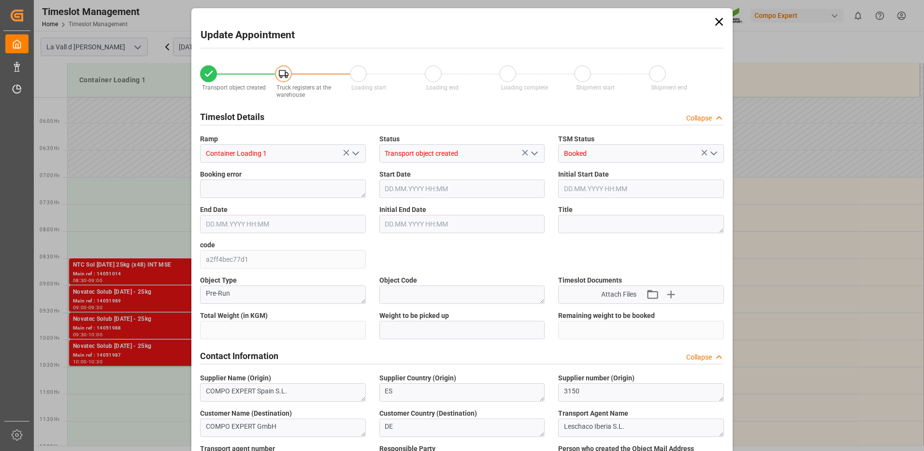
type input "24576"
type input "160"
type input "[DATE] 08:30"
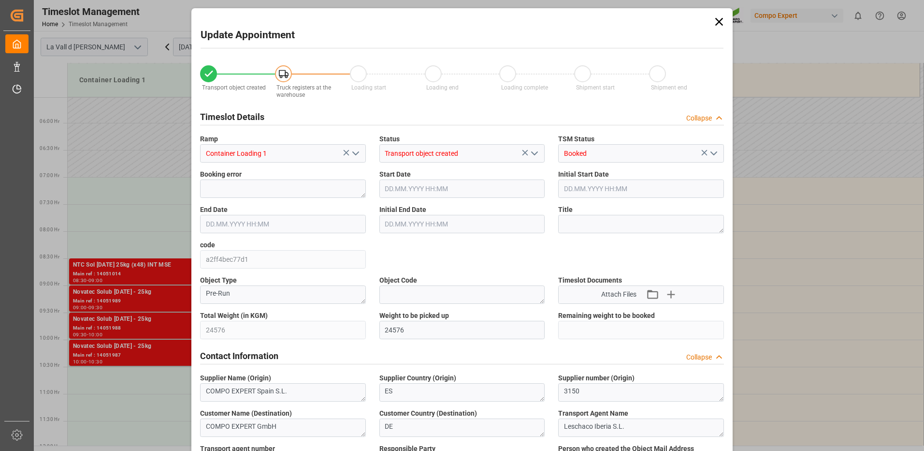
type input "[DATE] 09:00"
type input "[DATE] 15:02"
type input "[DATE] 16:42"
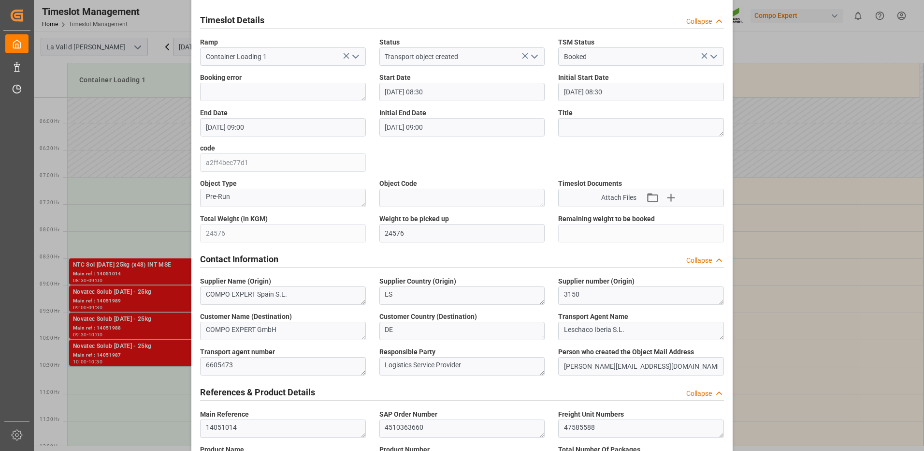
click at [415, 93] on input "[DATE] 08:30" at bounding box center [463, 92] width 166 height 18
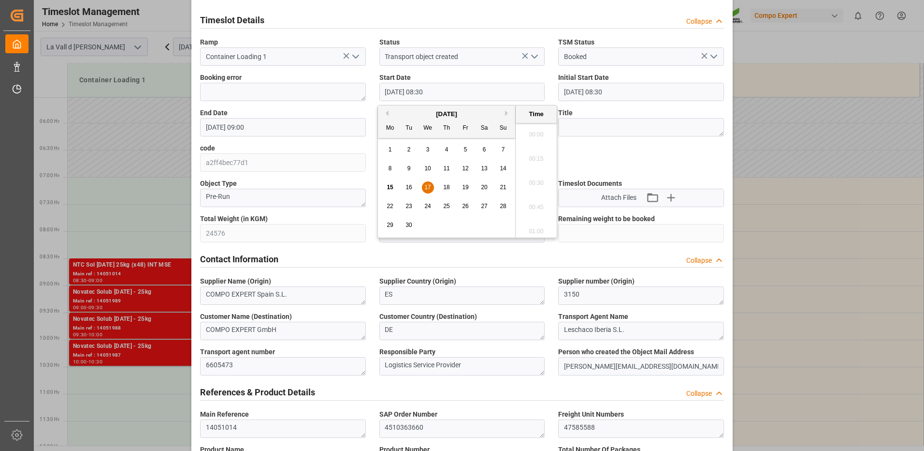
scroll to position [777, 0]
click at [413, 186] on div "16" at bounding box center [409, 188] width 12 height 12
click at [531, 228] on li "16:30" at bounding box center [536, 228] width 41 height 24
type input "[DATE] 16:30"
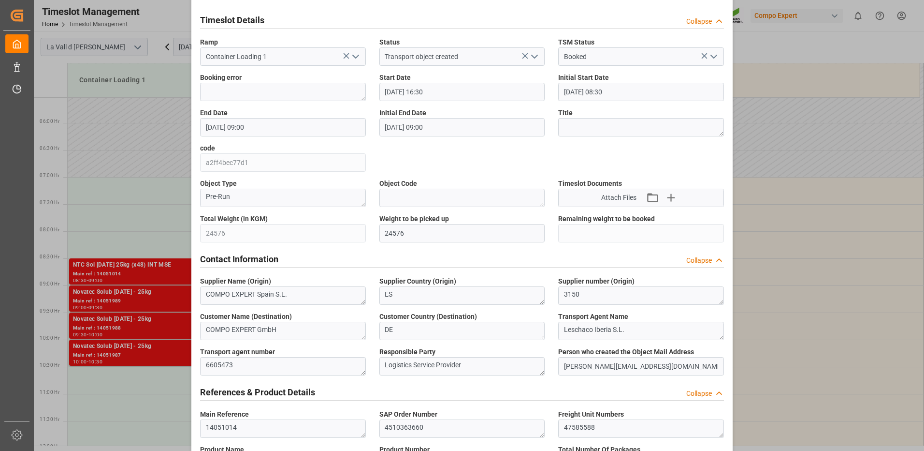
click at [264, 130] on input "[DATE] 09:00" at bounding box center [283, 127] width 166 height 18
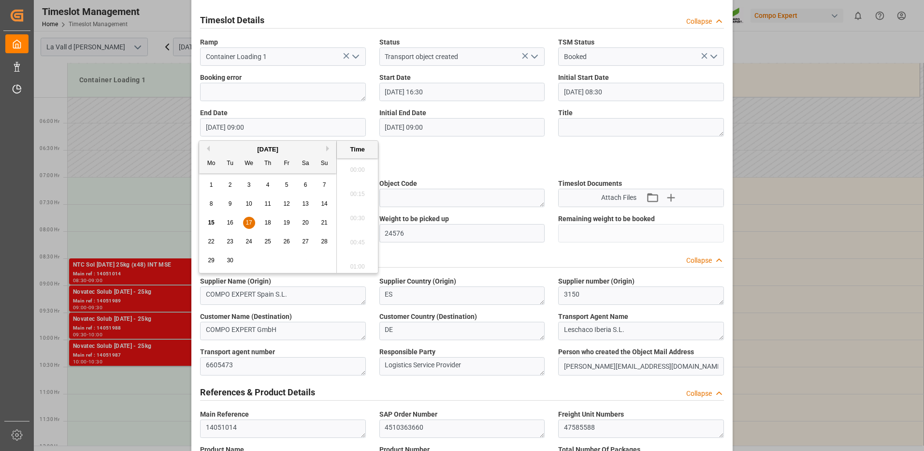
scroll to position [825, 0]
click at [233, 221] on span "16" at bounding box center [230, 222] width 6 height 7
click at [356, 168] on li "17:00" at bounding box center [357, 167] width 41 height 24
type input "[DATE] 17:00"
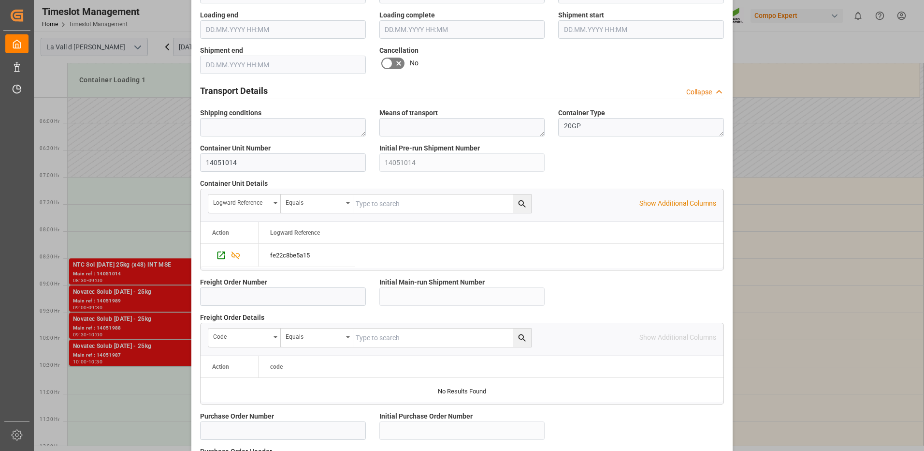
scroll to position [824, 0]
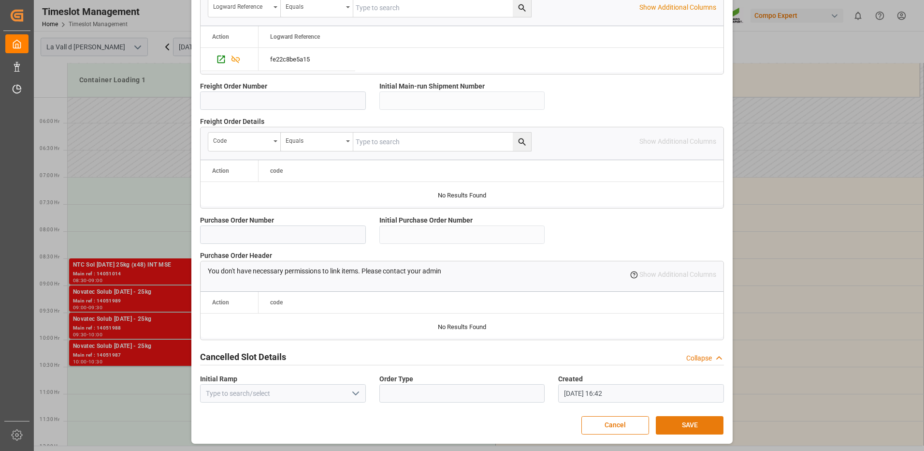
click at [692, 424] on button "SAVE" at bounding box center [690, 425] width 68 height 18
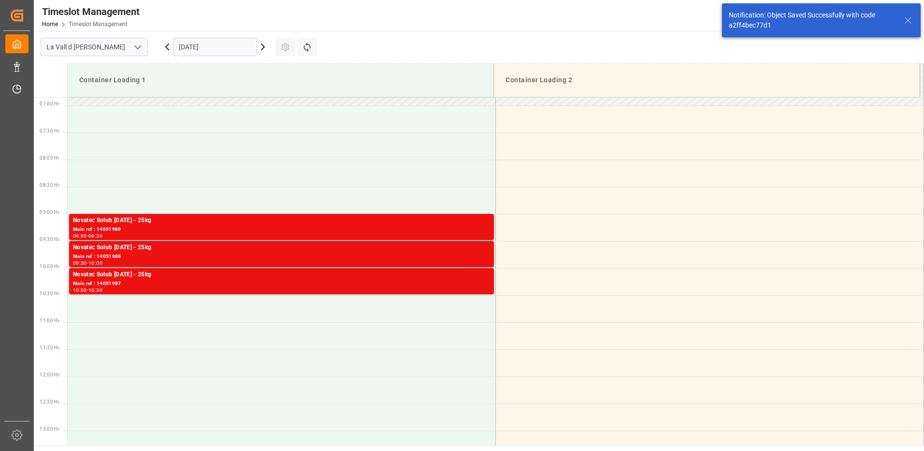
scroll to position [322, 0]
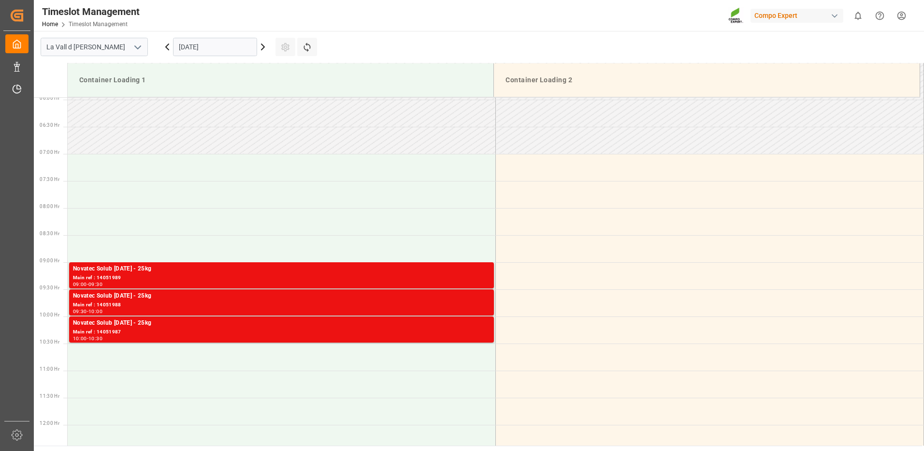
click at [198, 50] on input "[DATE]" at bounding box center [215, 47] width 84 height 18
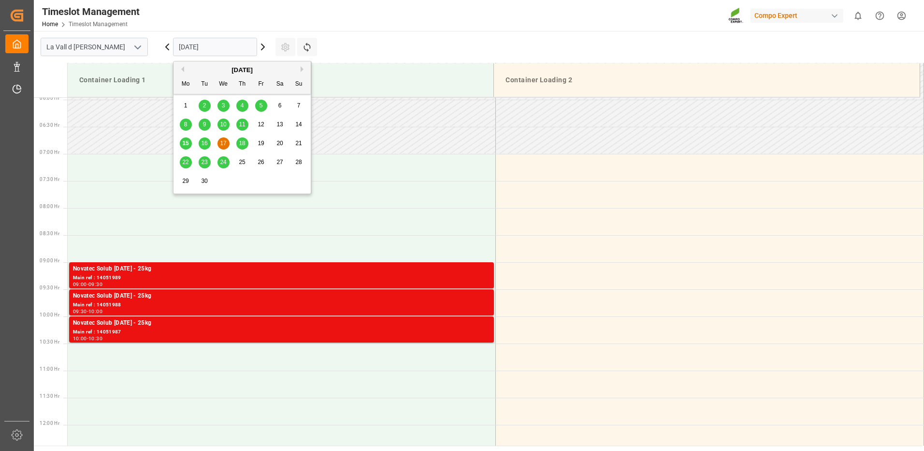
click at [205, 139] on div "16" at bounding box center [205, 144] width 12 height 12
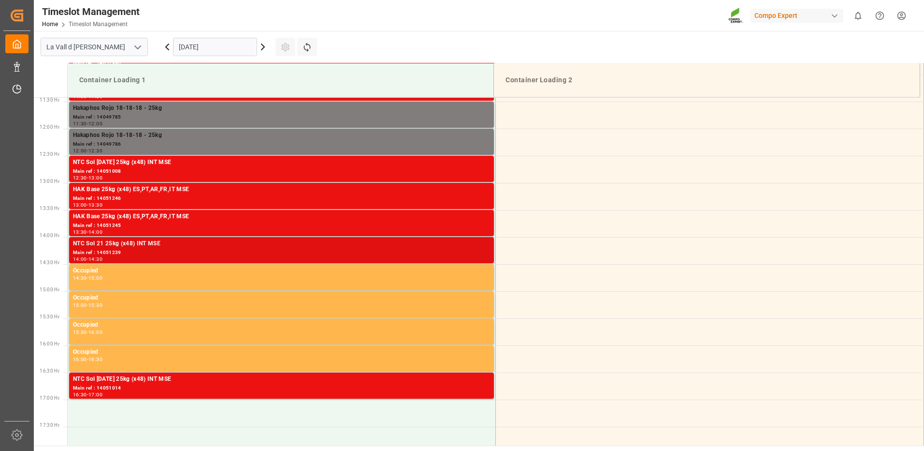
scroll to position [570, 0]
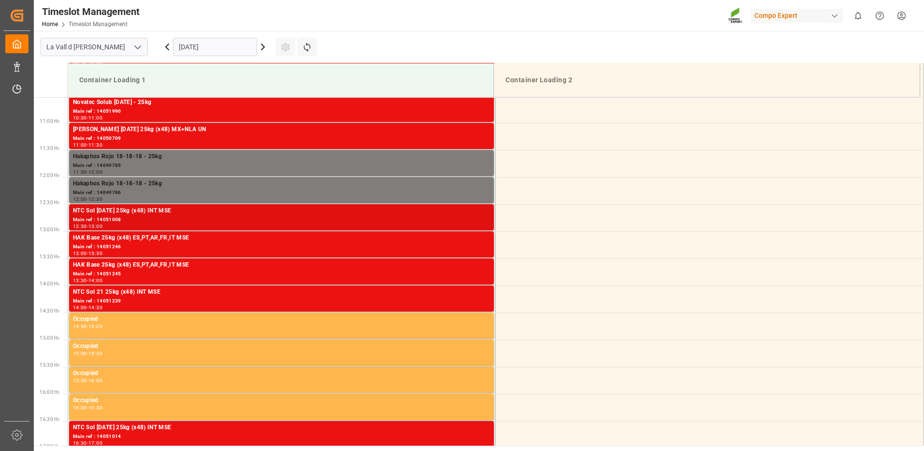
click at [273, 211] on div "NTC Sol [DATE] 25kg (x48) INT MSE" at bounding box center [281, 211] width 417 height 10
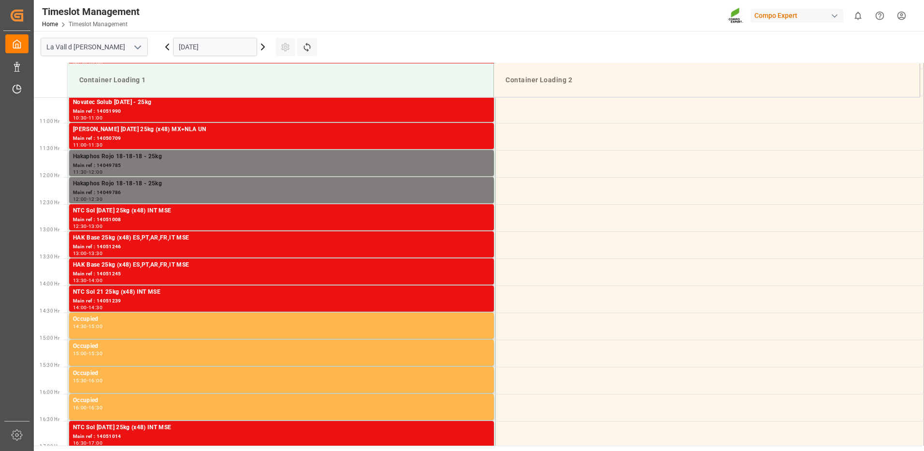
scroll to position [667, 0]
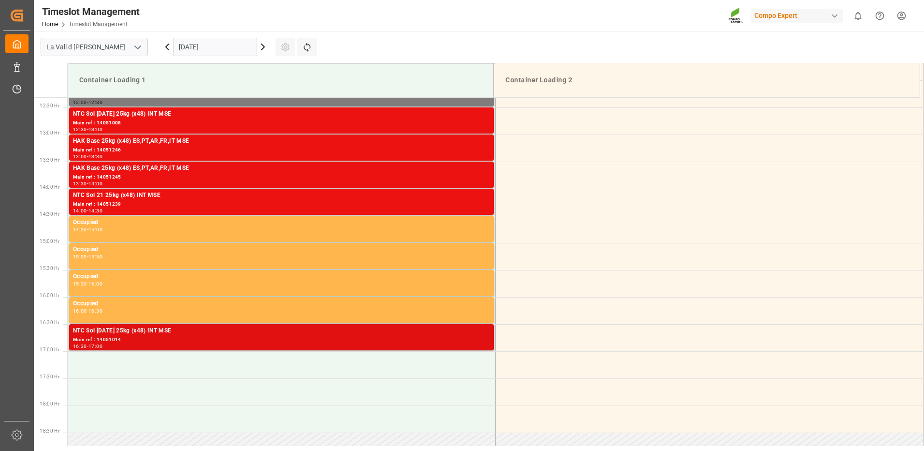
click at [372, 345] on div "16:30 - 17:00" at bounding box center [281, 346] width 417 height 5
